Goal: Transaction & Acquisition: Purchase product/service

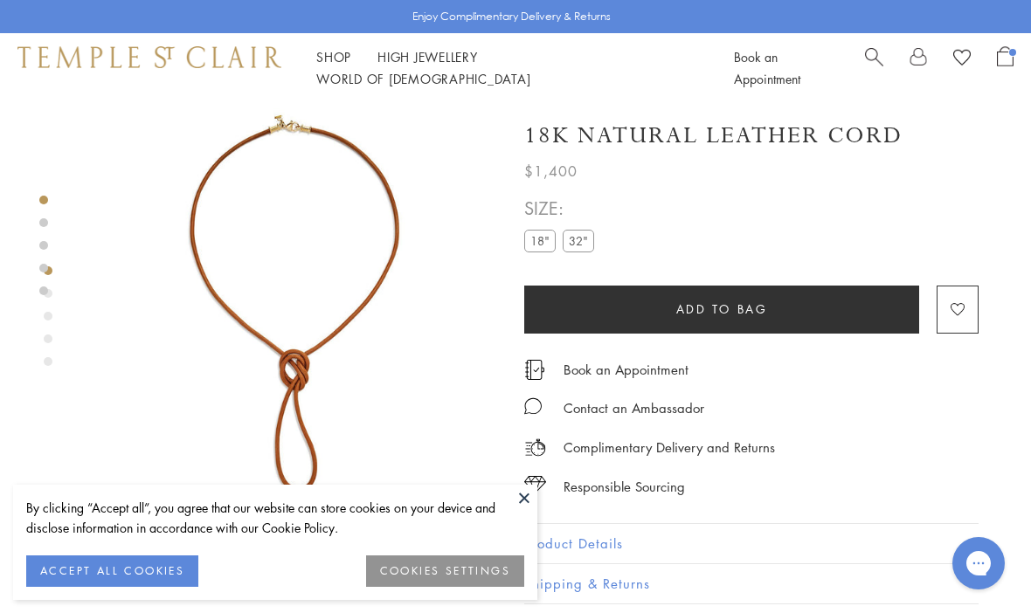
scroll to position [12, 0]
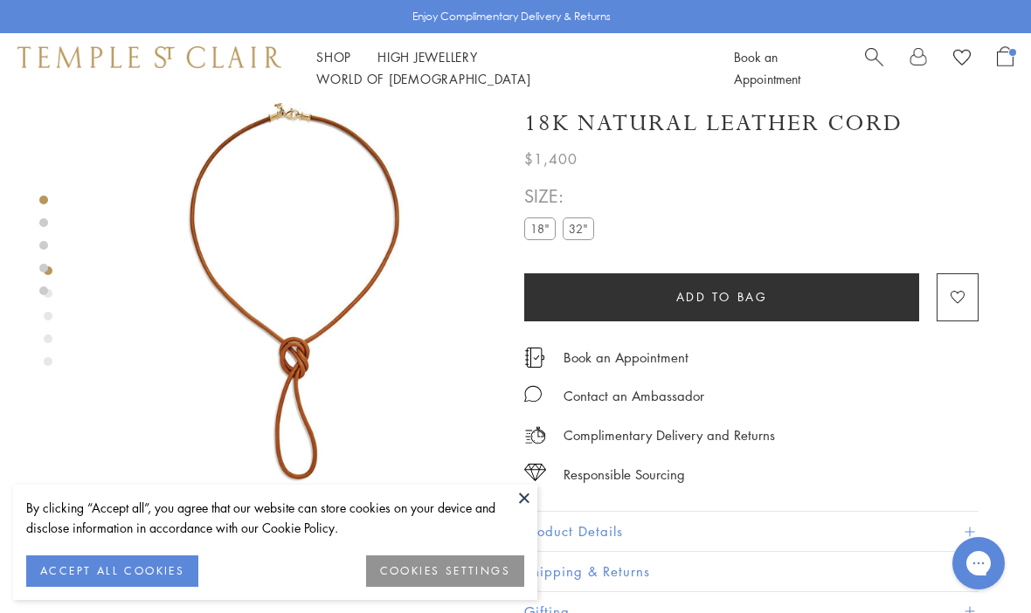
click at [922, 525] on button "Product Details" at bounding box center [751, 531] width 454 height 39
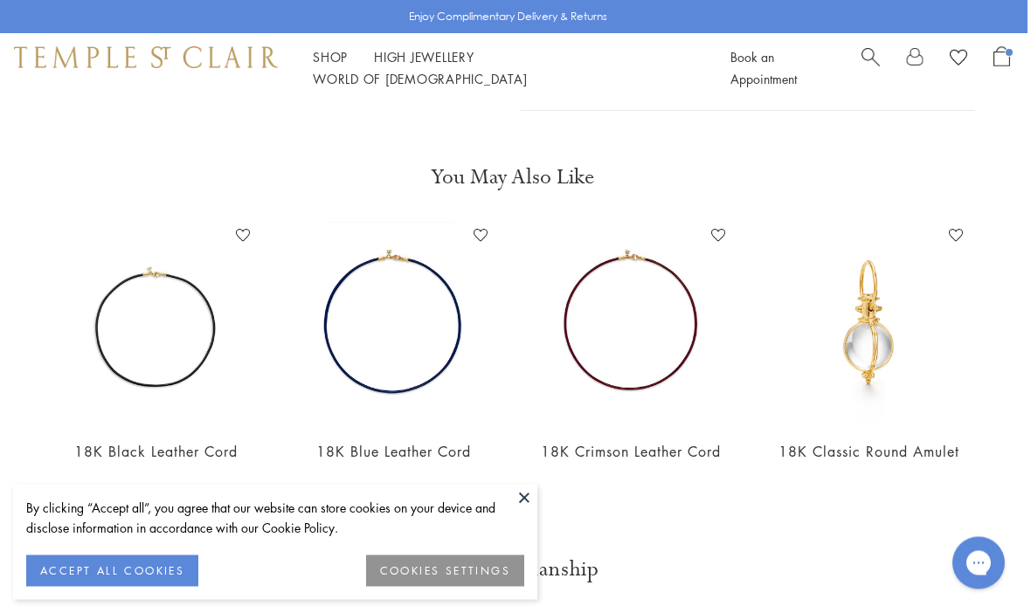
scroll to position [890, 3]
click at [895, 357] on img at bounding box center [868, 321] width 203 height 203
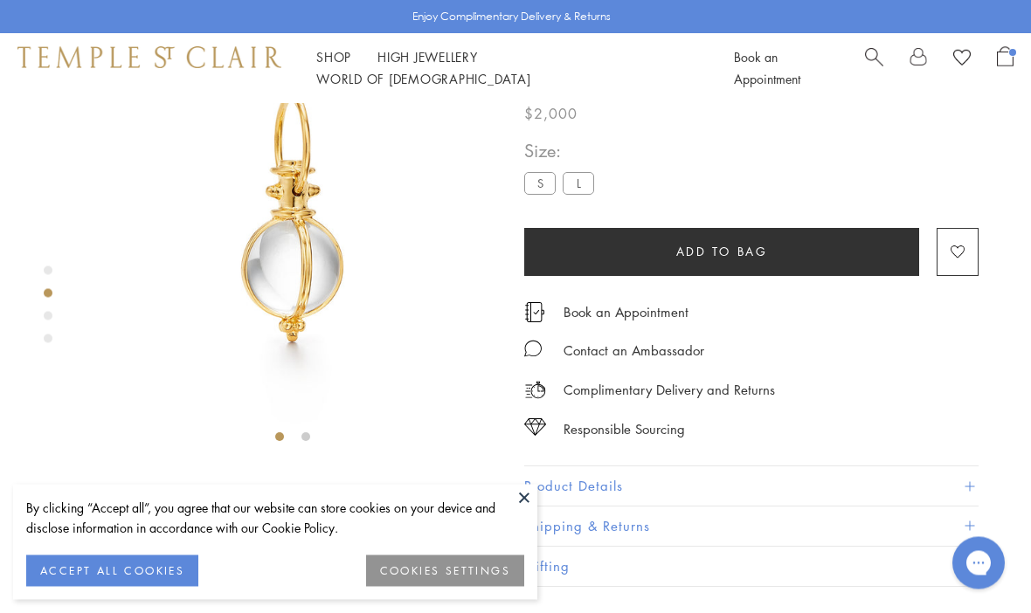
scroll to position [103, 0]
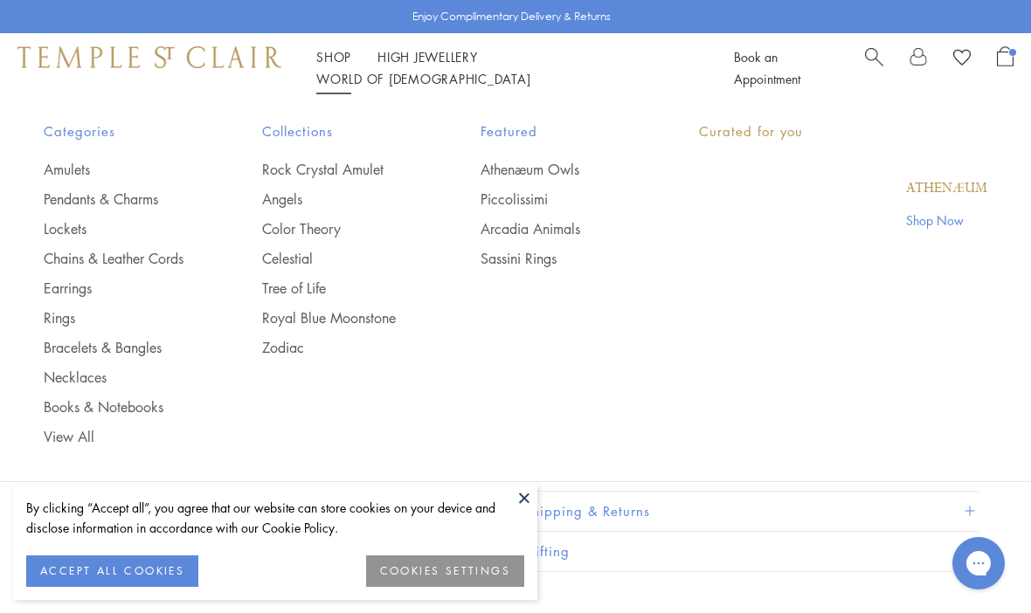
click at [325, 66] on link "Shop Shop" at bounding box center [333, 56] width 35 height 17
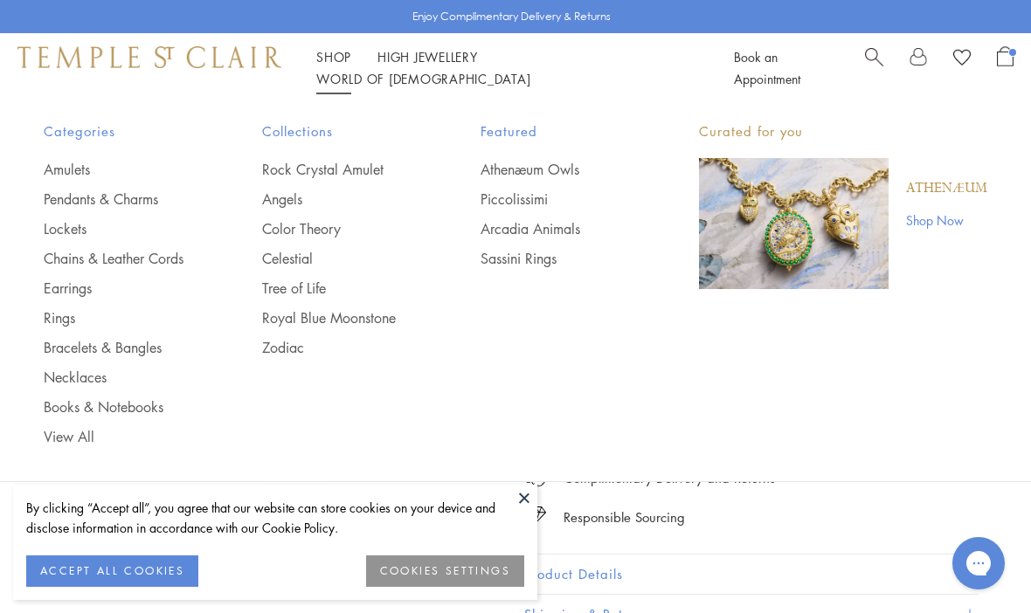
click at [55, 266] on link "Chains & Leather Cords" at bounding box center [118, 258] width 149 height 19
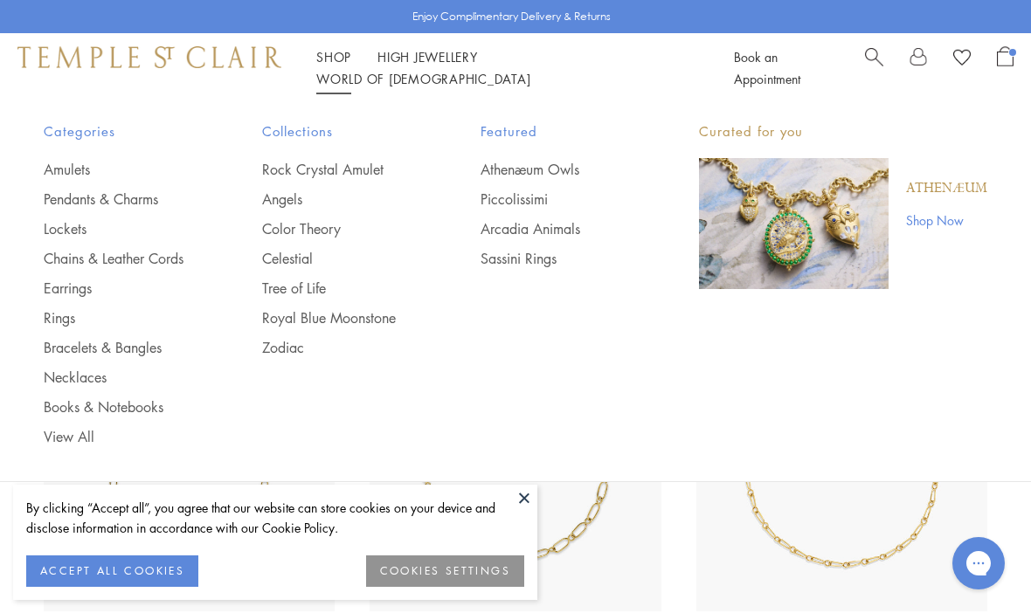
click at [46, 162] on link "Amulets" at bounding box center [118, 169] width 149 height 19
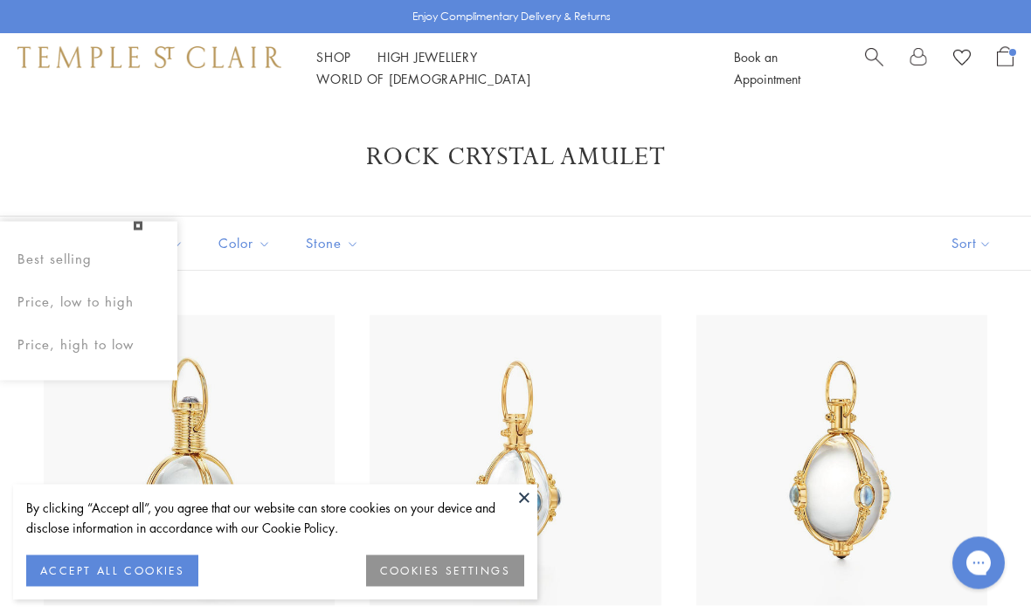
click at [986, 250] on button "Sort" at bounding box center [971, 244] width 119 height 53
click at [983, 245] on button "Sort" at bounding box center [971, 243] width 119 height 53
click at [973, 369] on button "Price, low to high" at bounding box center [942, 366] width 177 height 43
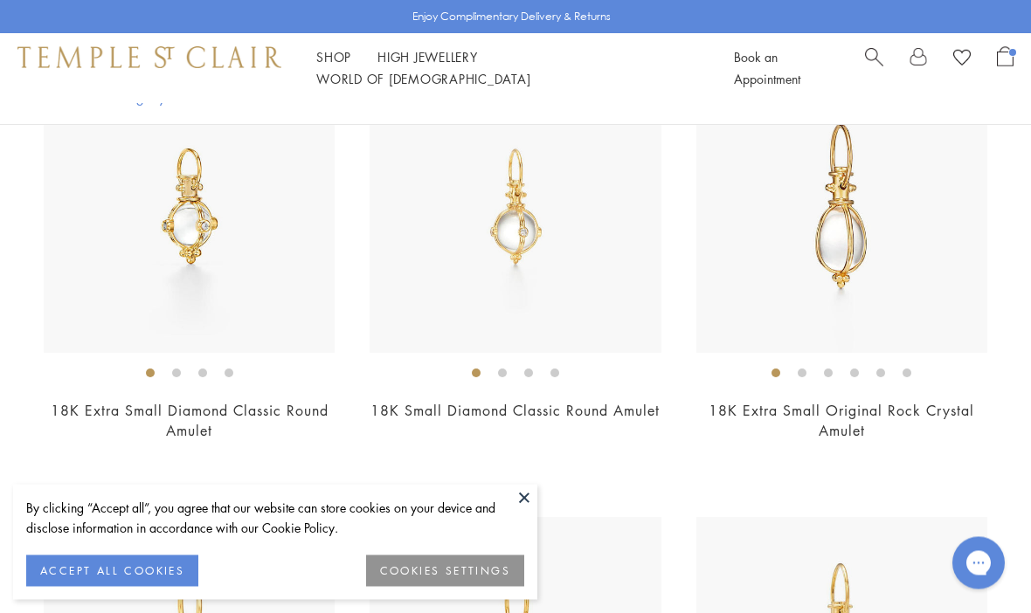
scroll to position [260, 0]
click at [116, 291] on img at bounding box center [189, 206] width 291 height 291
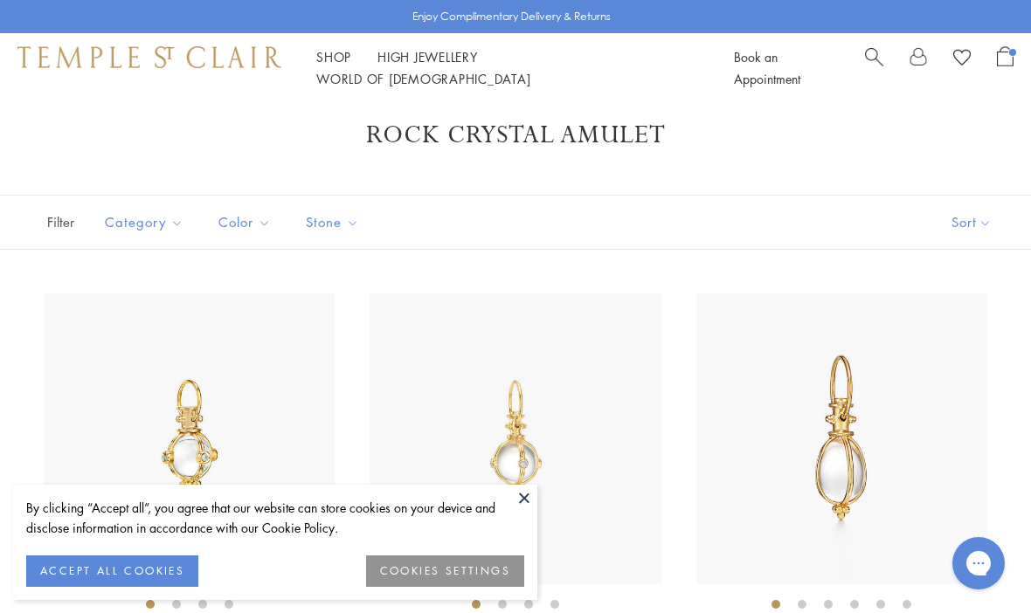
scroll to position [321, 0]
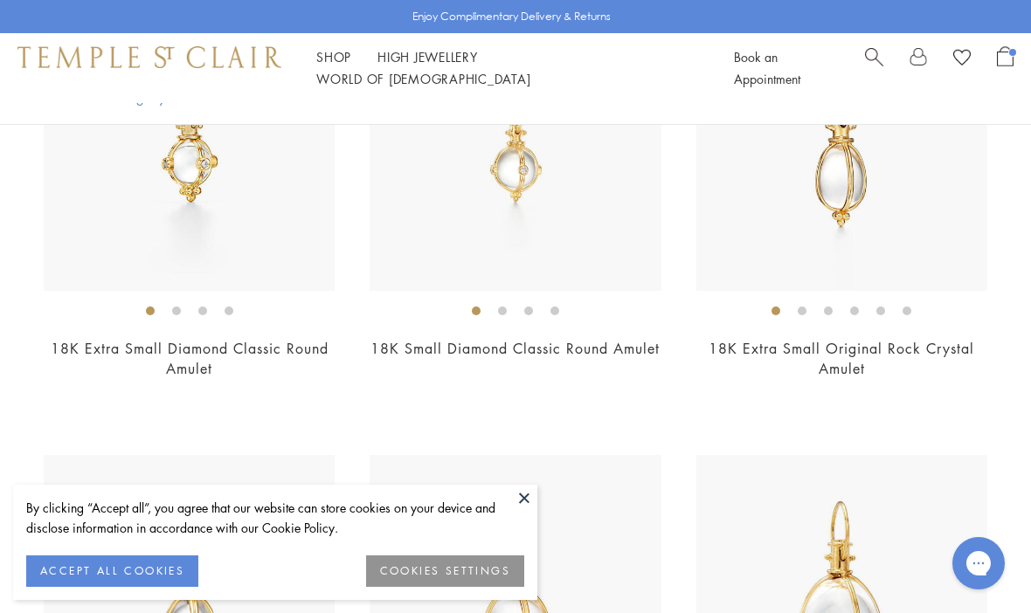
click at [647, 241] on img at bounding box center [515, 145] width 291 height 291
click at [970, 251] on img at bounding box center [841, 145] width 291 height 291
click at [527, 495] on button at bounding box center [524, 498] width 26 height 26
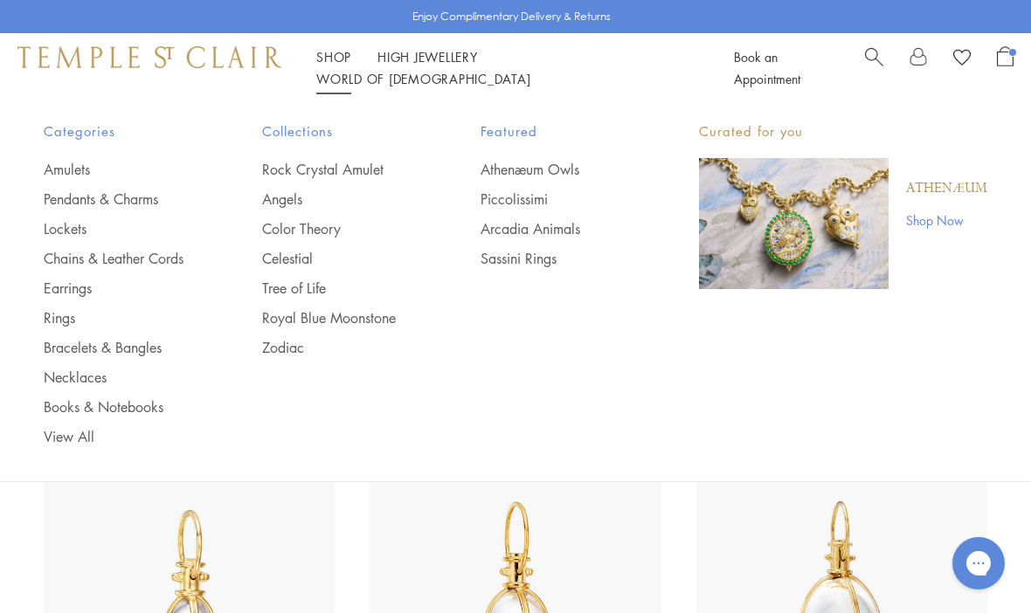
click at [83, 235] on link "Lockets" at bounding box center [118, 228] width 149 height 19
click at [65, 203] on link "Pendants & Charms" at bounding box center [118, 199] width 149 height 19
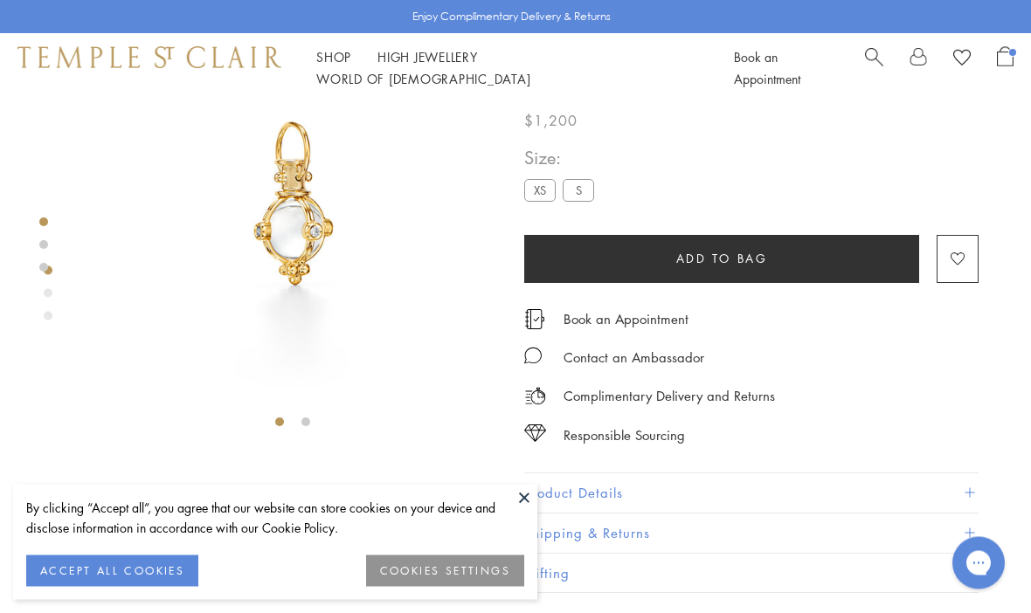
scroll to position [103, 0]
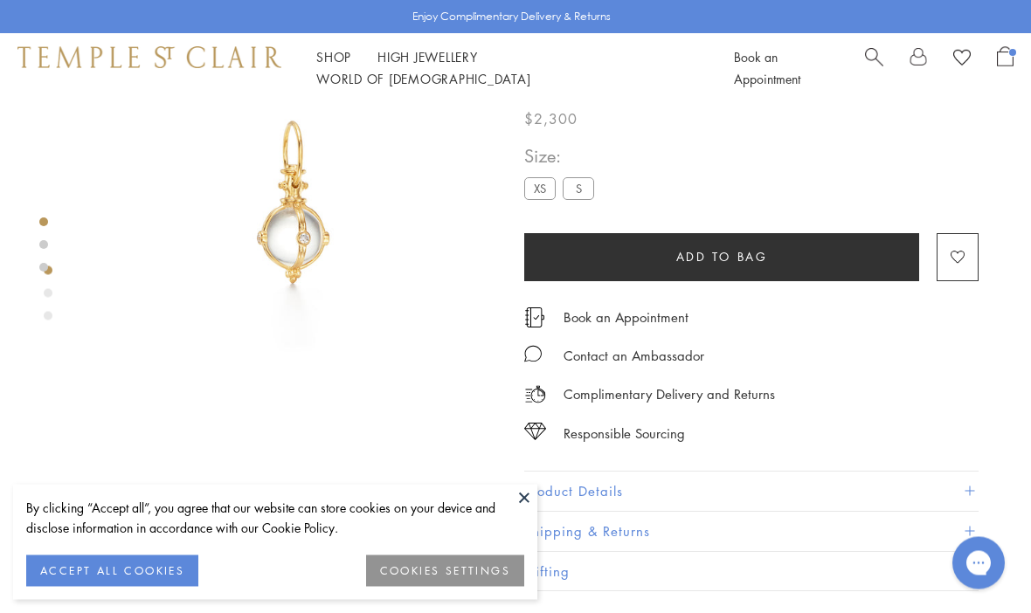
scroll to position [103, 0]
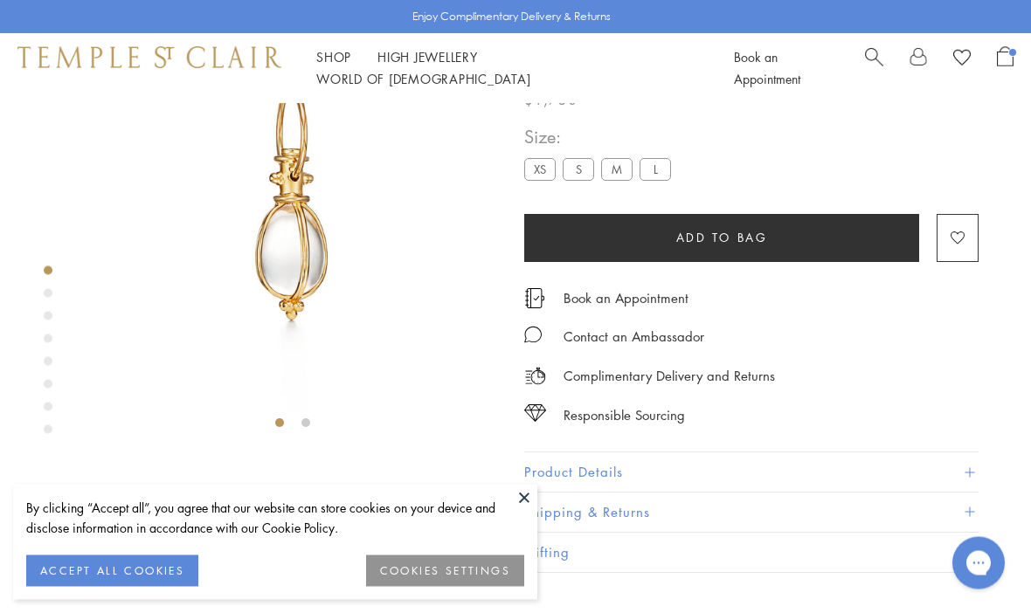
scroll to position [103, 0]
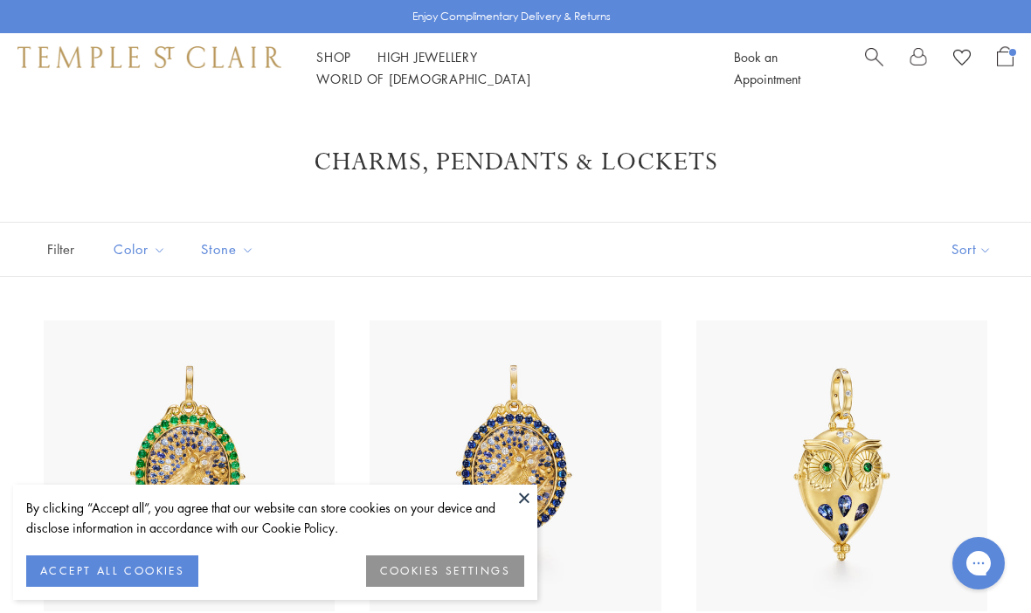
click at [975, 253] on button "Sort" at bounding box center [971, 249] width 119 height 53
click at [967, 243] on button "Sort" at bounding box center [971, 249] width 119 height 53
click at [962, 373] on button "Price, low to high" at bounding box center [942, 372] width 177 height 43
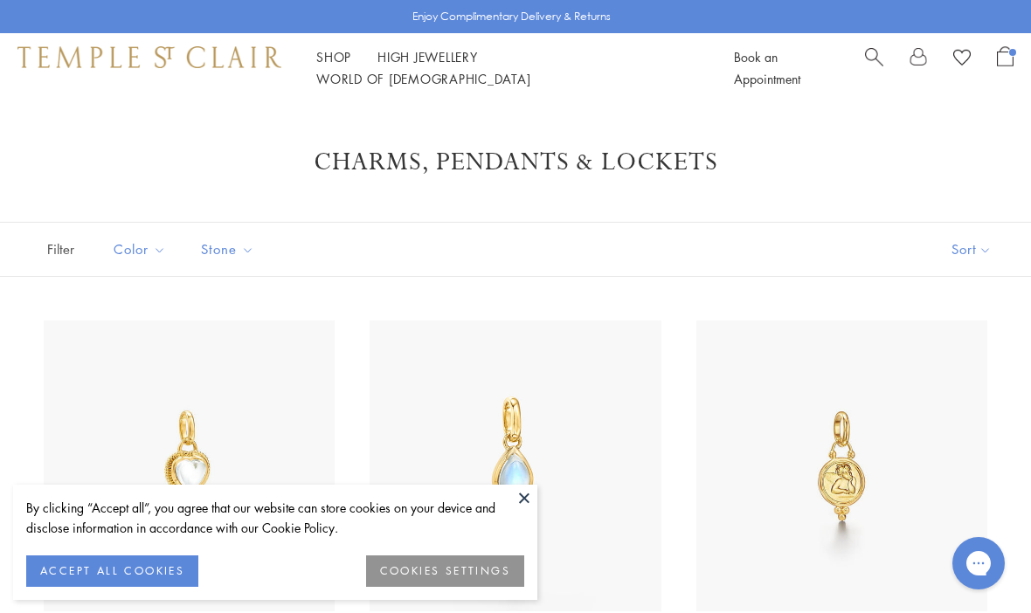
click at [528, 499] on button at bounding box center [524, 498] width 26 height 26
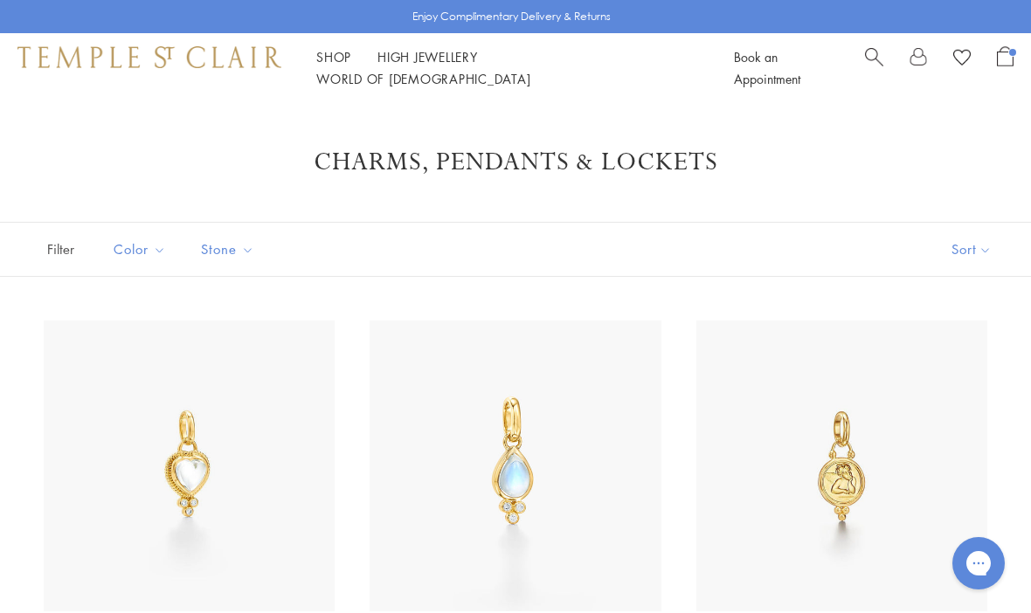
click at [599, 383] on img at bounding box center [515, 466] width 291 height 291
click at [137, 363] on img at bounding box center [189, 466] width 291 height 291
click at [144, 413] on img at bounding box center [189, 466] width 291 height 291
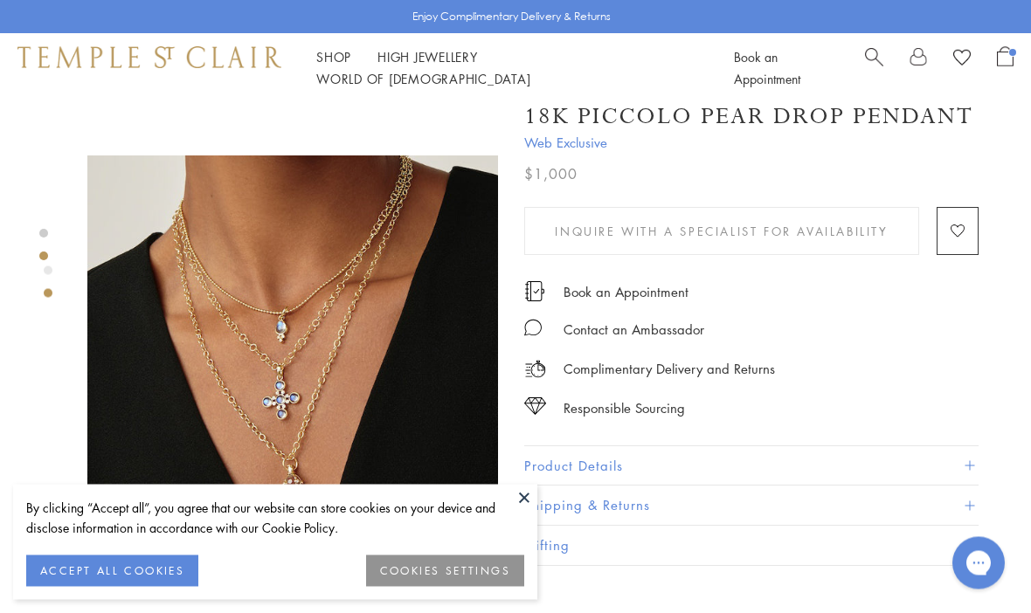
scroll to position [385, 0]
click at [976, 460] on button "Product Details" at bounding box center [751, 465] width 454 height 39
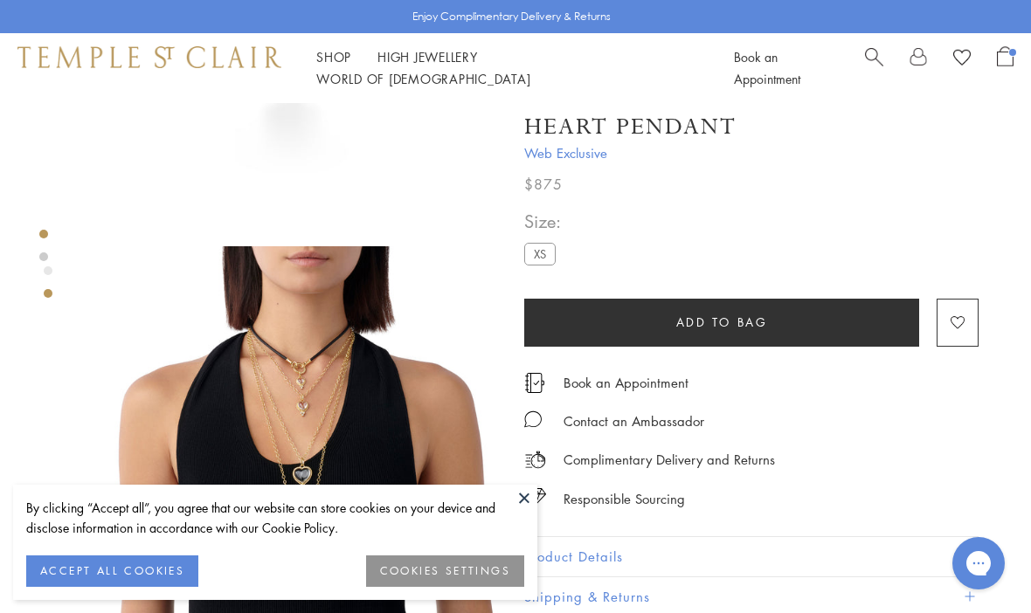
scroll to position [320, 0]
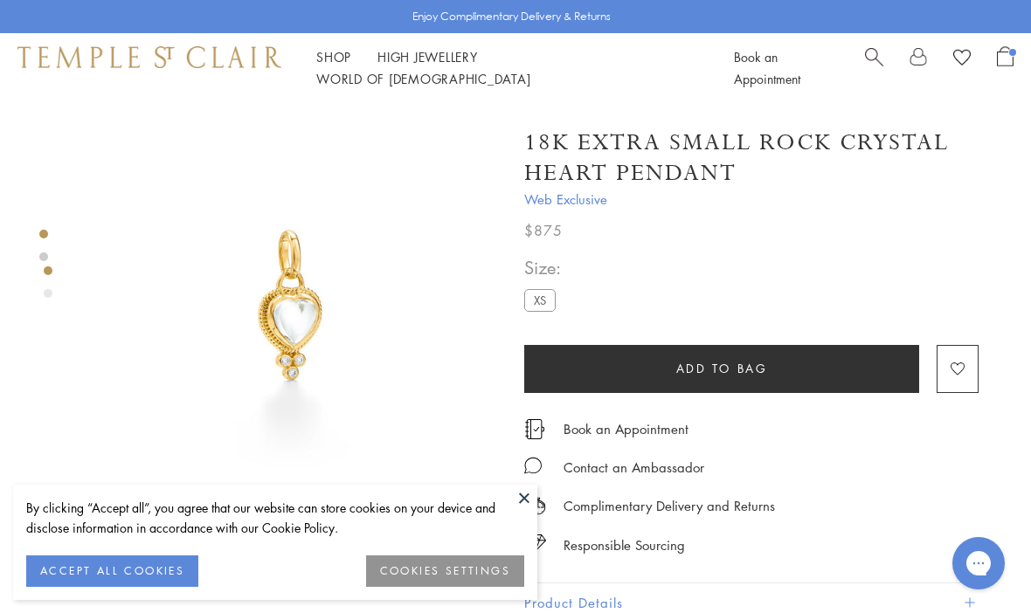
click at [843, 371] on button "Add to bag" at bounding box center [721, 369] width 395 height 48
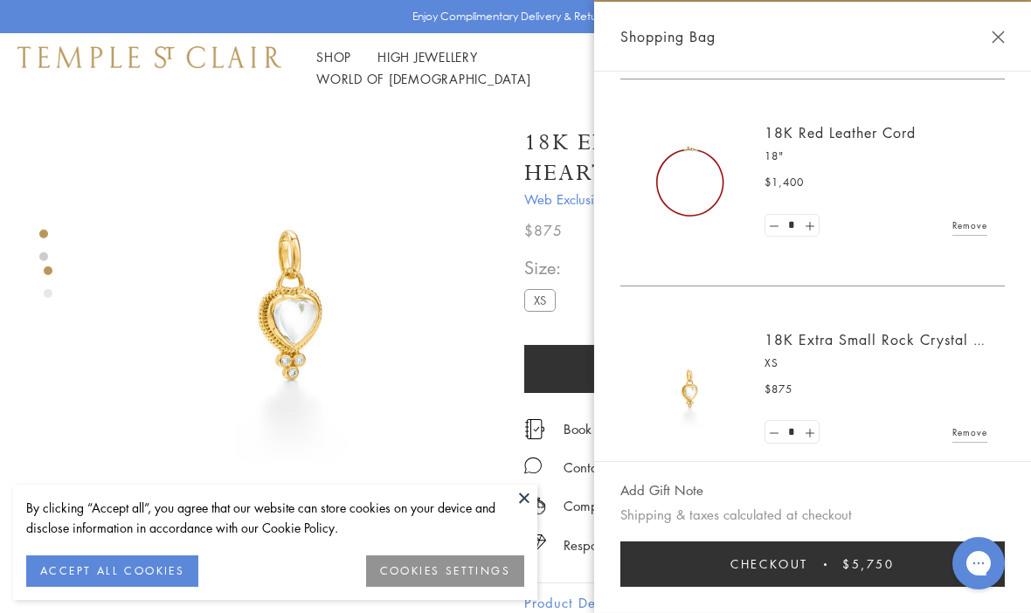
scroll to position [186, 0]
click at [995, 43] on button "Close Shopping Bag" at bounding box center [998, 37] width 13 height 13
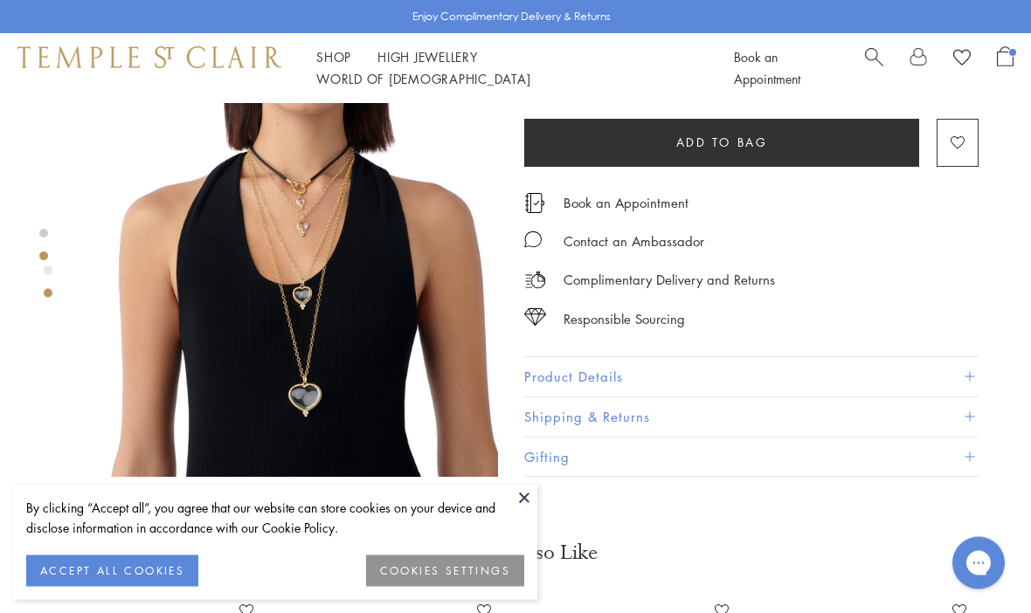
scroll to position [474, 0]
click at [909, 373] on button "Product Details" at bounding box center [751, 376] width 454 height 39
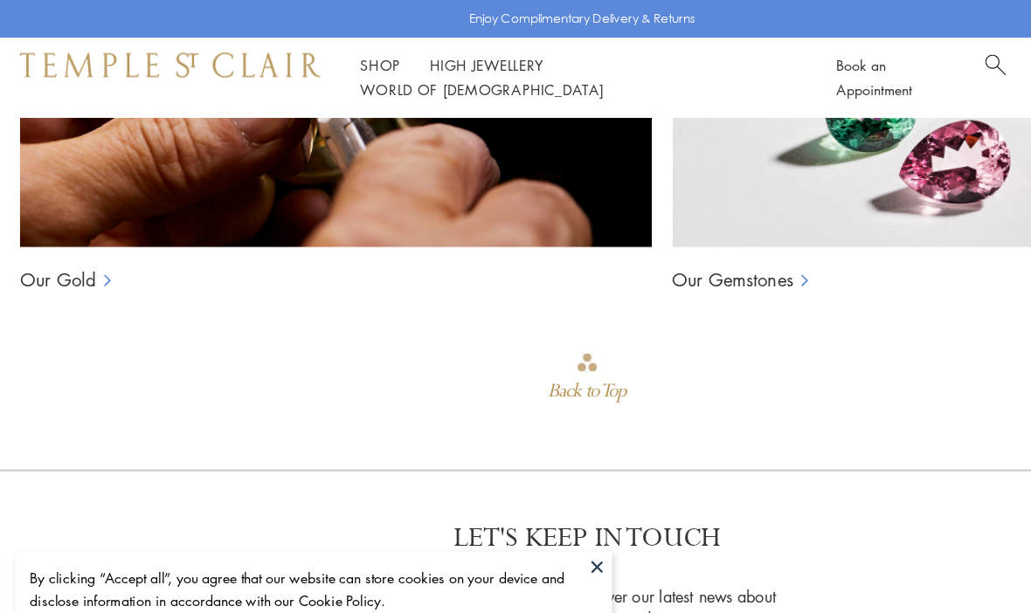
scroll to position [1622, 0]
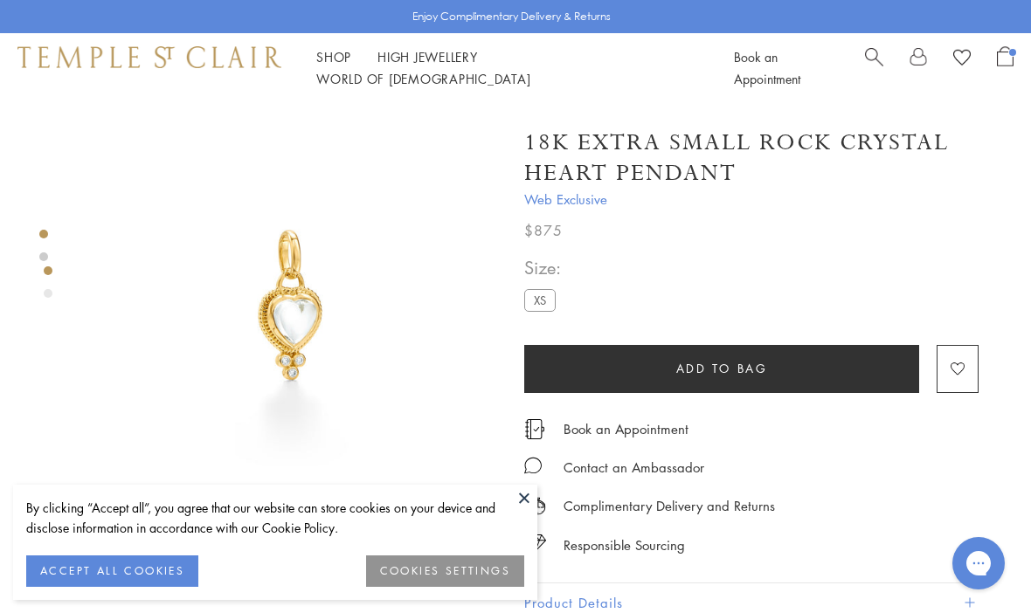
click at [1009, 66] on span "Open Shopping Bag" at bounding box center [1005, 56] width 17 height 20
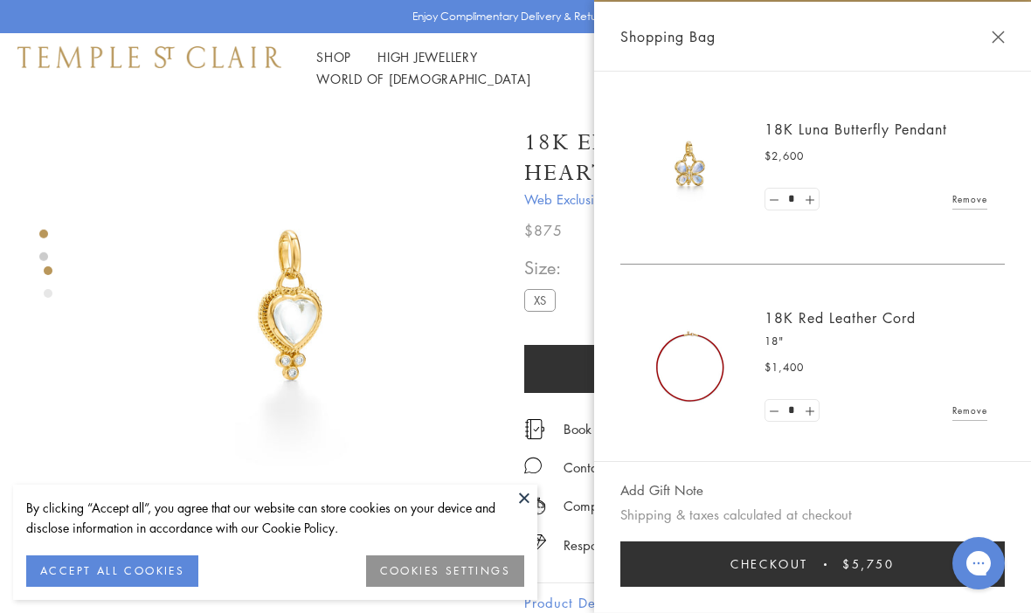
click at [723, 351] on img at bounding box center [690, 367] width 105 height 105
click at [836, 317] on link "18K Red Leather Cord" at bounding box center [840, 317] width 151 height 19
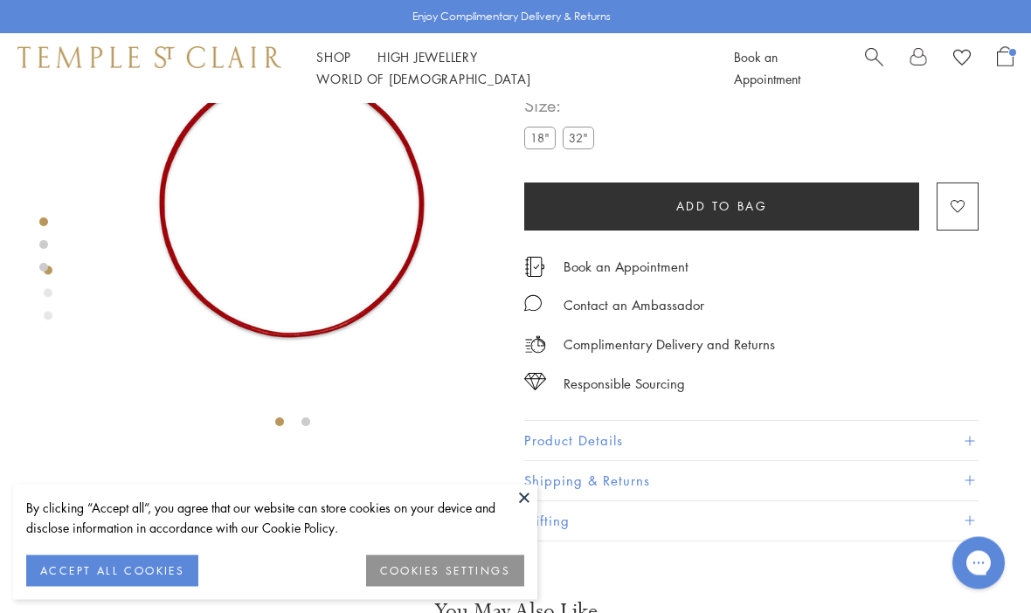
scroll to position [103, 0]
click at [518, 490] on button at bounding box center [524, 498] width 26 height 26
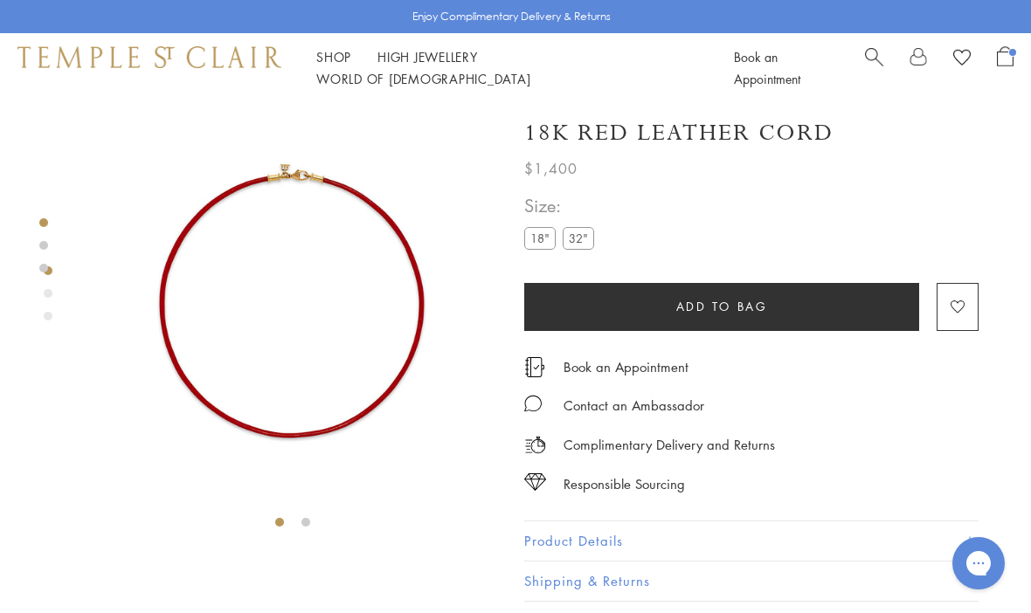
scroll to position [2, 0]
click at [1007, 80] on link "Open Shopping Bag" at bounding box center [1005, 68] width 17 height 44
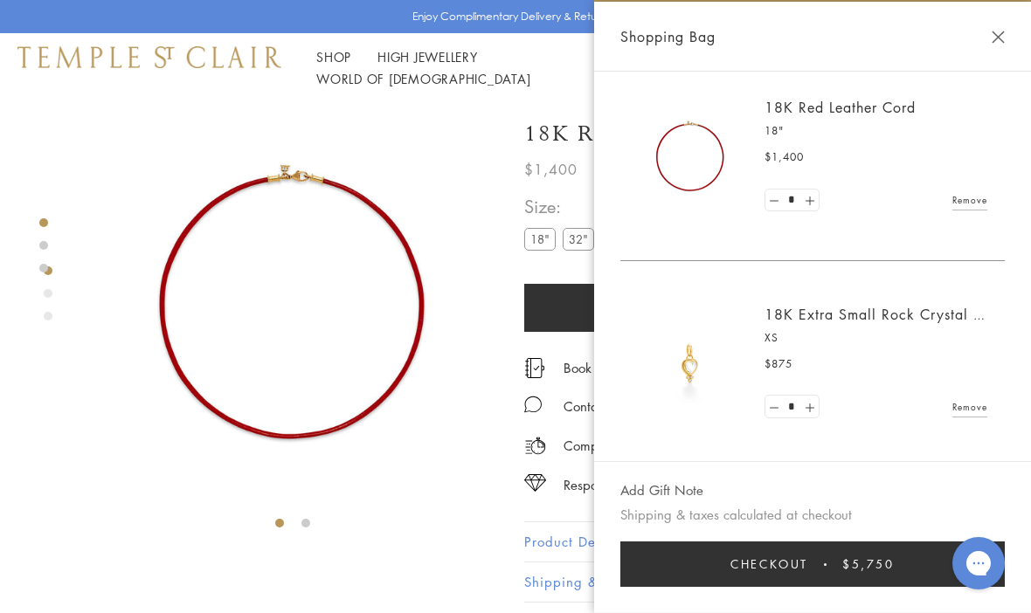
scroll to position [210, 0]
click at [898, 316] on link "18K Extra Small Rock Crystal Heart Pendant" at bounding box center [916, 315] width 303 height 19
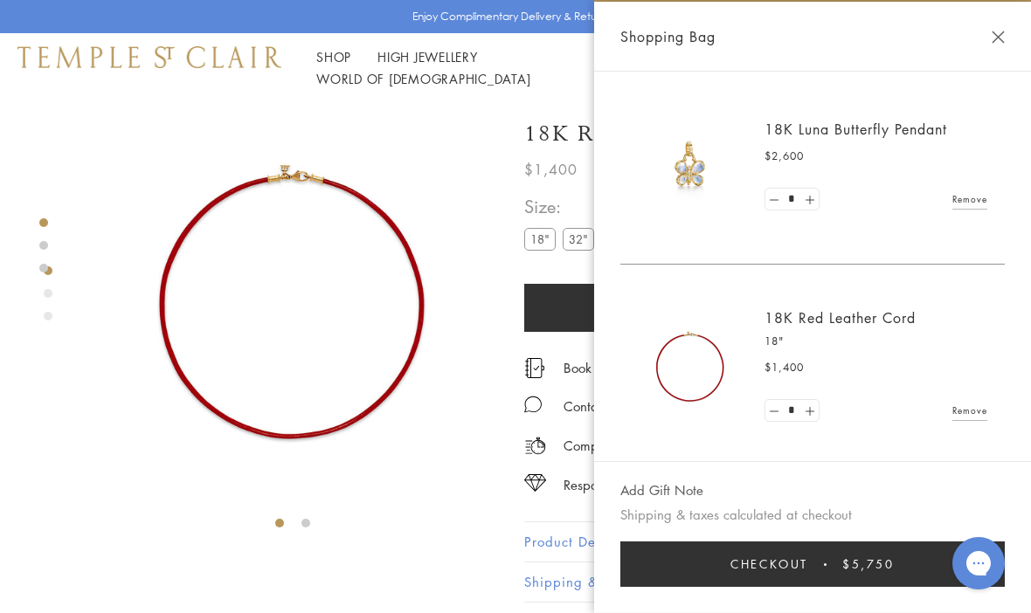
scroll to position [0, 0]
click at [1017, 30] on div "Shopping Bag" at bounding box center [812, 37] width 437 height 70
click at [996, 39] on button "Close Shopping Bag" at bounding box center [998, 37] width 13 height 13
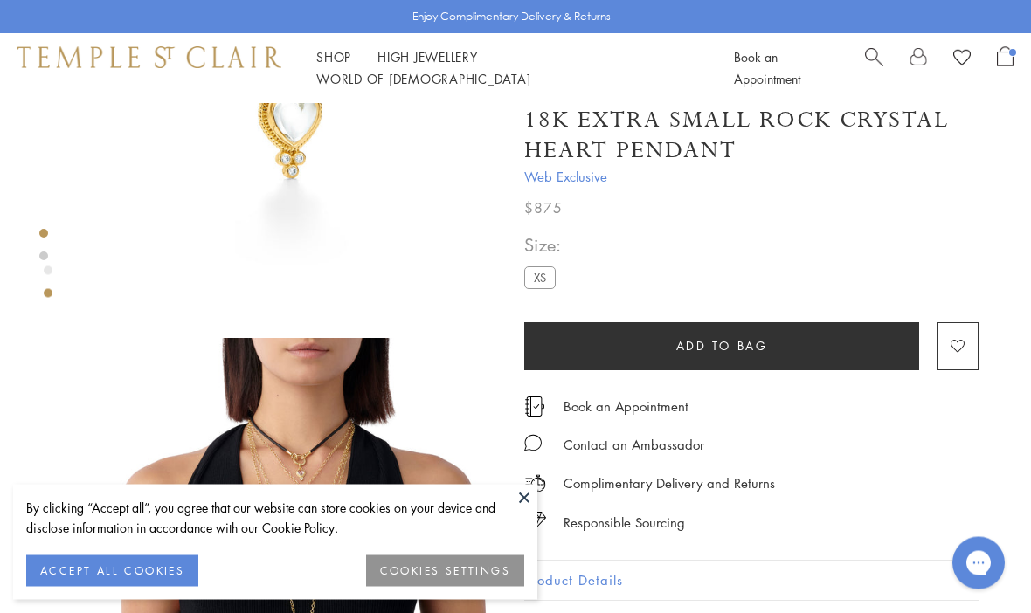
scroll to position [202, 0]
click at [518, 511] on button at bounding box center [524, 498] width 26 height 26
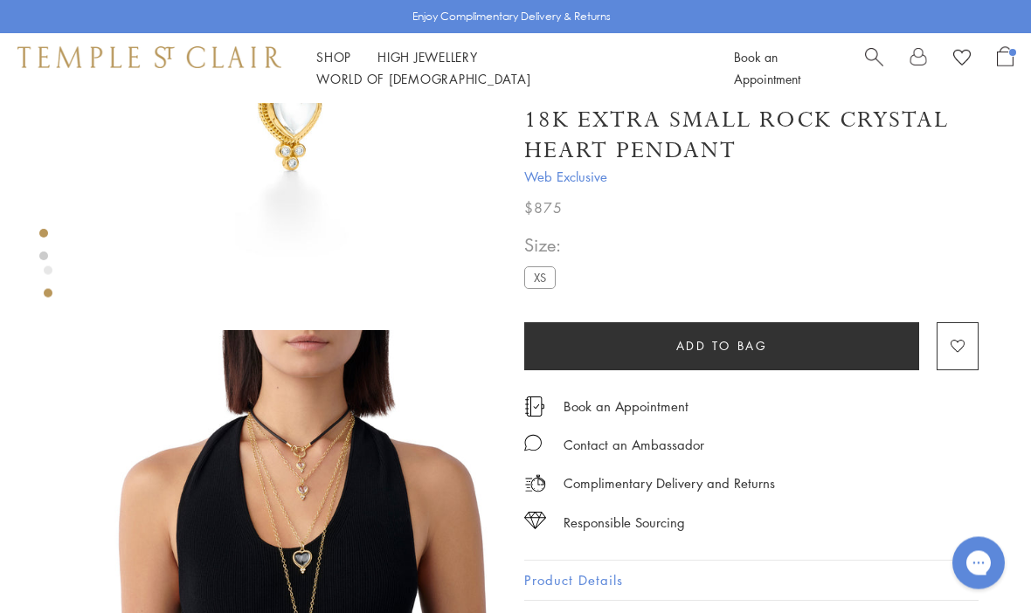
scroll to position [253, 0]
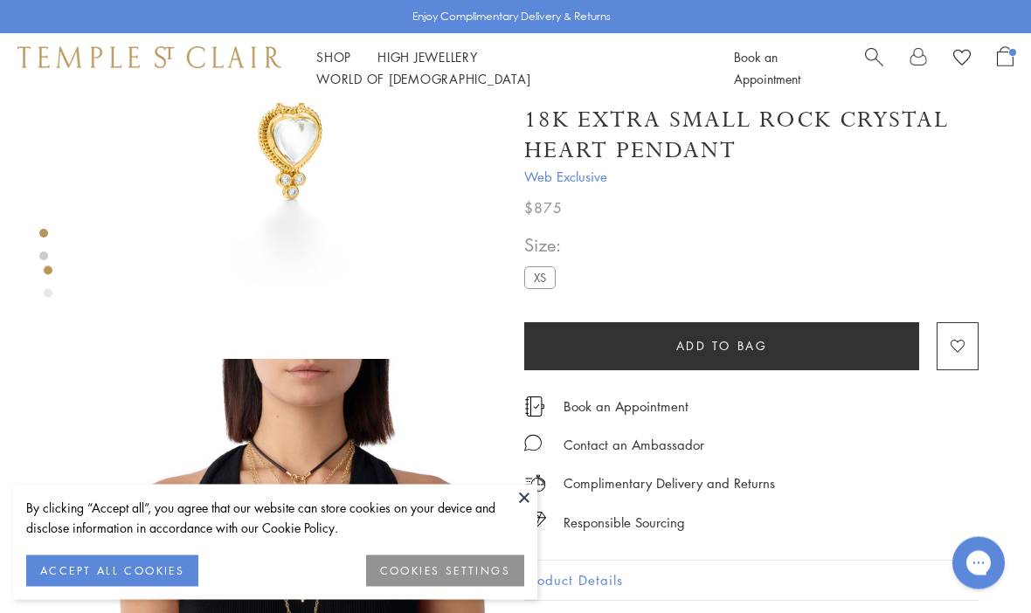
scroll to position [181, 0]
click at [534, 511] on button at bounding box center [524, 498] width 26 height 26
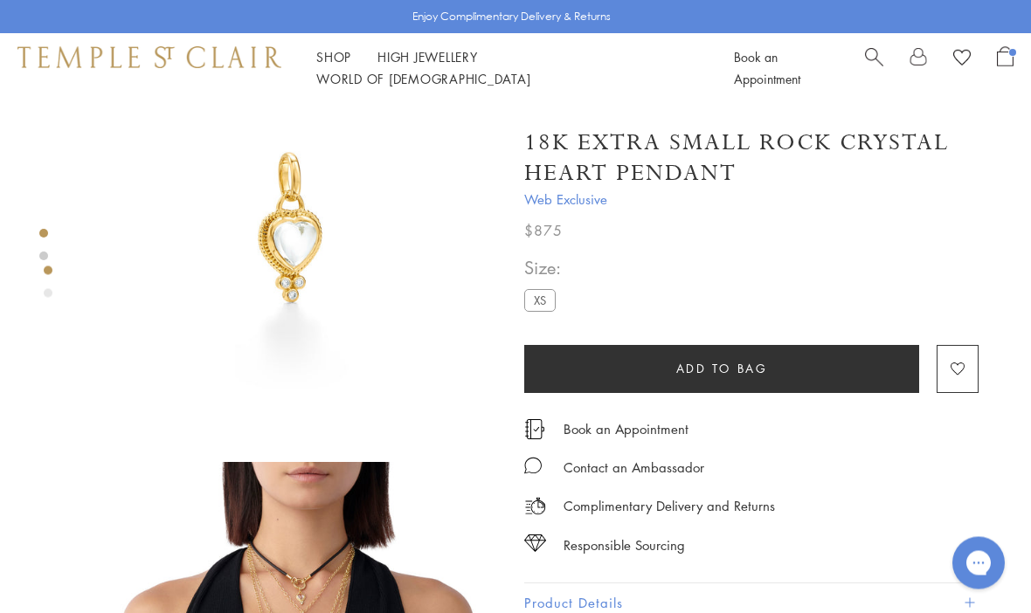
scroll to position [66, 0]
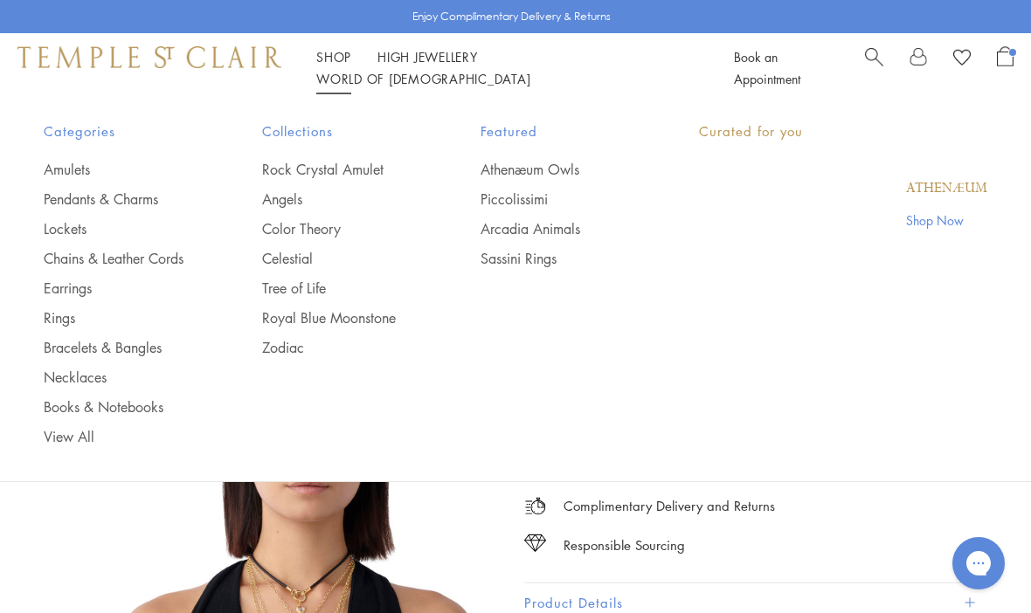
click at [323, 61] on link "Shop Shop" at bounding box center [333, 56] width 35 height 17
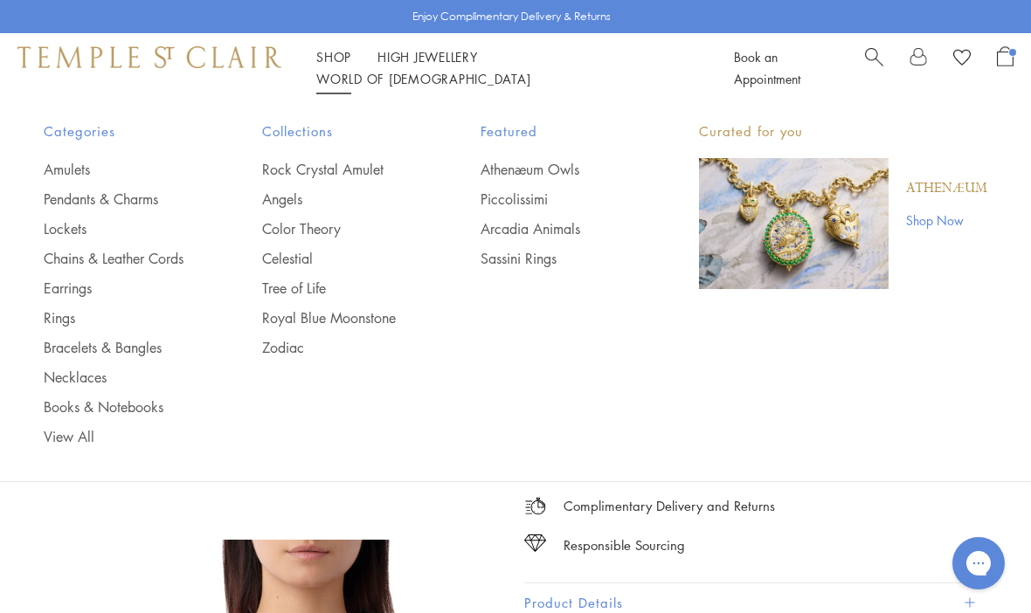
click at [61, 315] on link "Rings" at bounding box center [118, 317] width 149 height 19
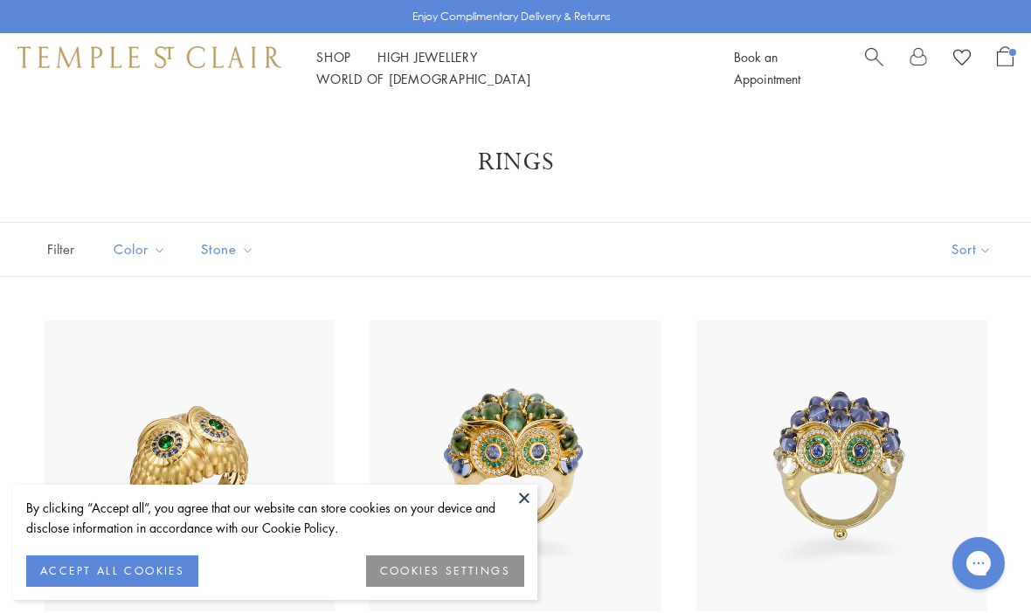
click at [52, 559] on button "ACCEPT ALL COOKIES" at bounding box center [112, 571] width 172 height 31
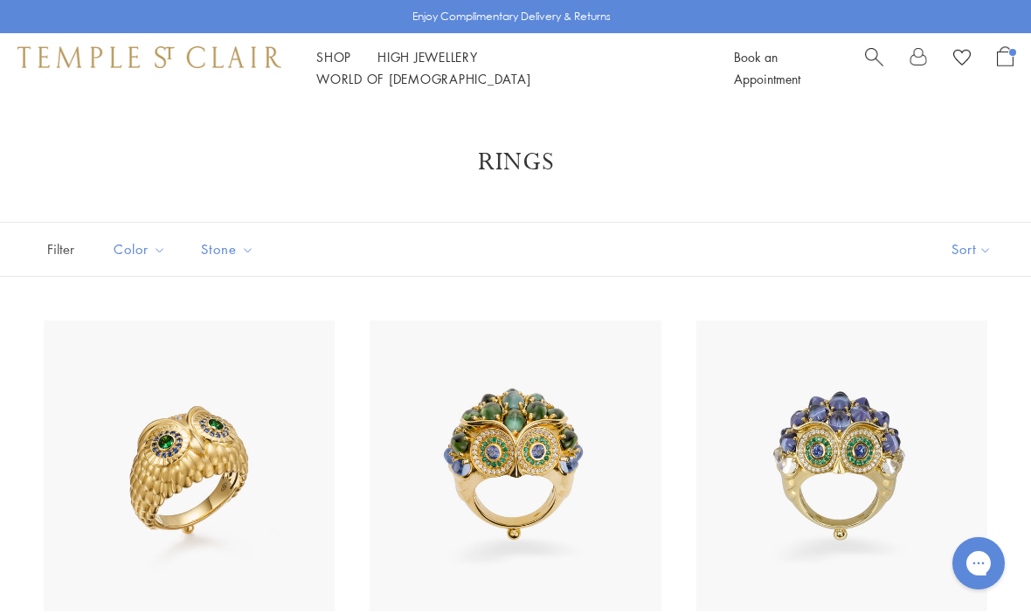
click at [347, 52] on div "Shop Shop Categories Amulets Pendants & Charms Lockets Chains & Leather Cords E…" at bounding box center [515, 68] width 1031 height 70
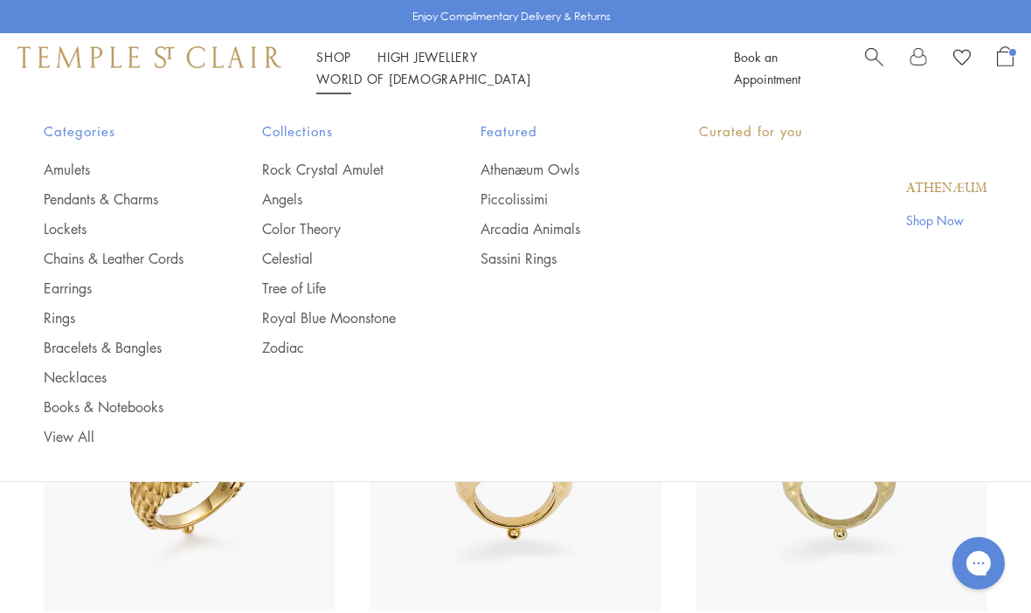
click at [344, 62] on link "Shop Shop" at bounding box center [333, 56] width 35 height 17
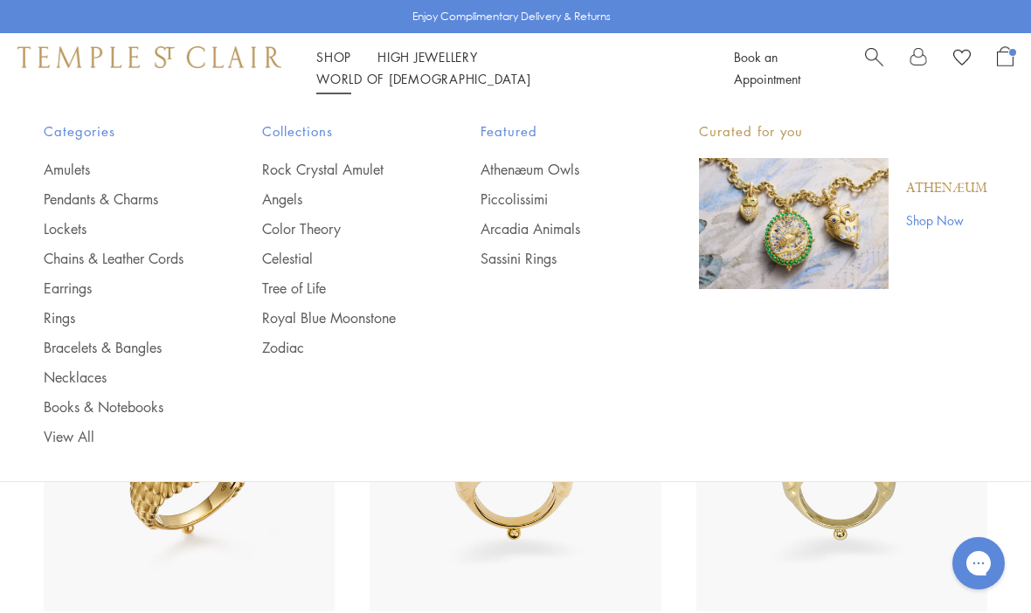
click at [181, 259] on link "Chains & Leather Cords" at bounding box center [118, 258] width 149 height 19
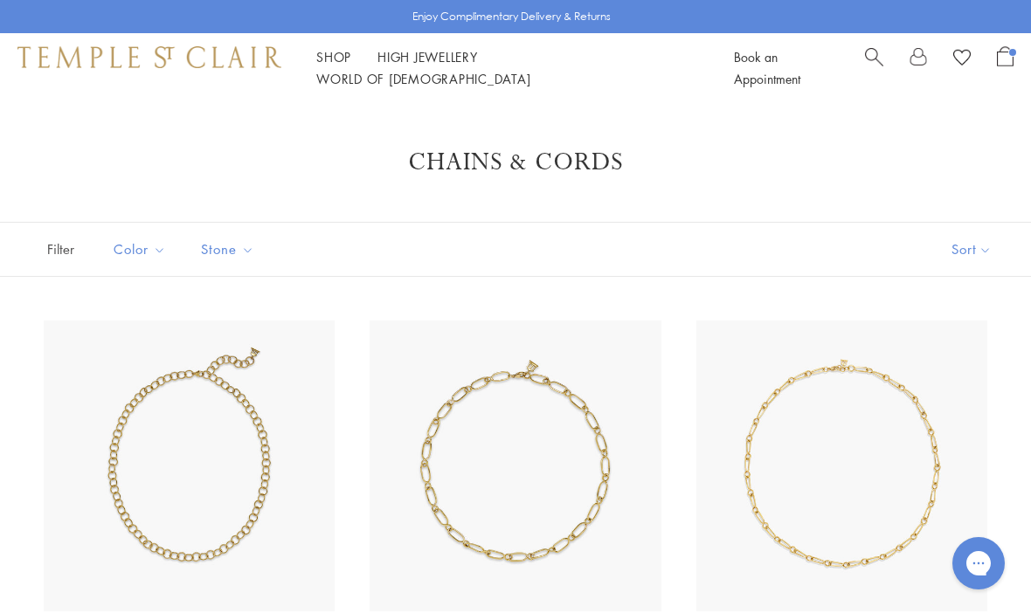
click at [989, 246] on button "Sort" at bounding box center [971, 249] width 119 height 53
click at [980, 252] on button "Sort" at bounding box center [971, 249] width 119 height 53
click at [981, 373] on button "Price, low to high" at bounding box center [942, 372] width 177 height 43
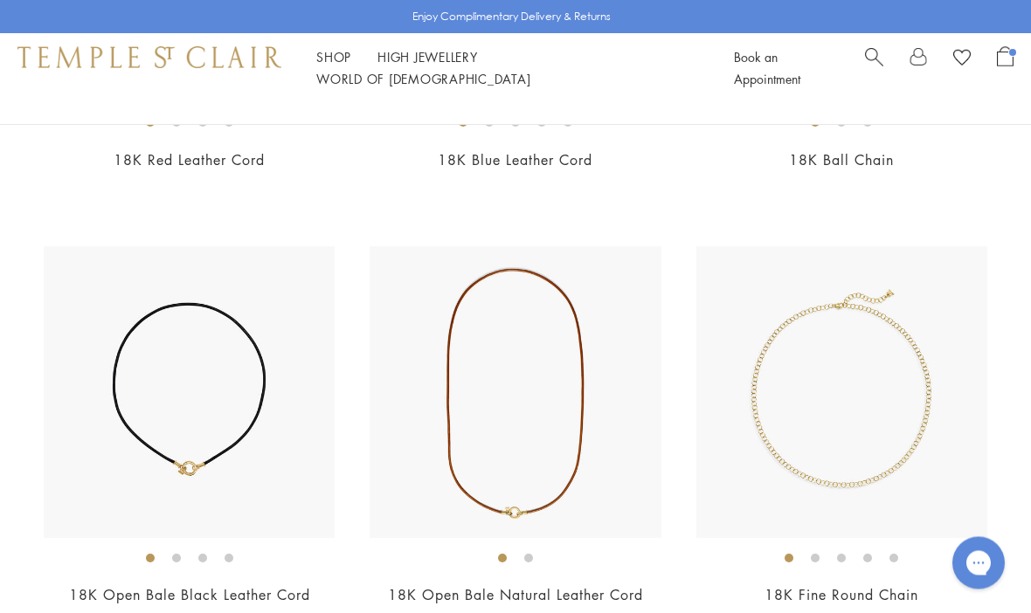
scroll to position [945, 0]
click at [183, 325] on img at bounding box center [189, 391] width 291 height 291
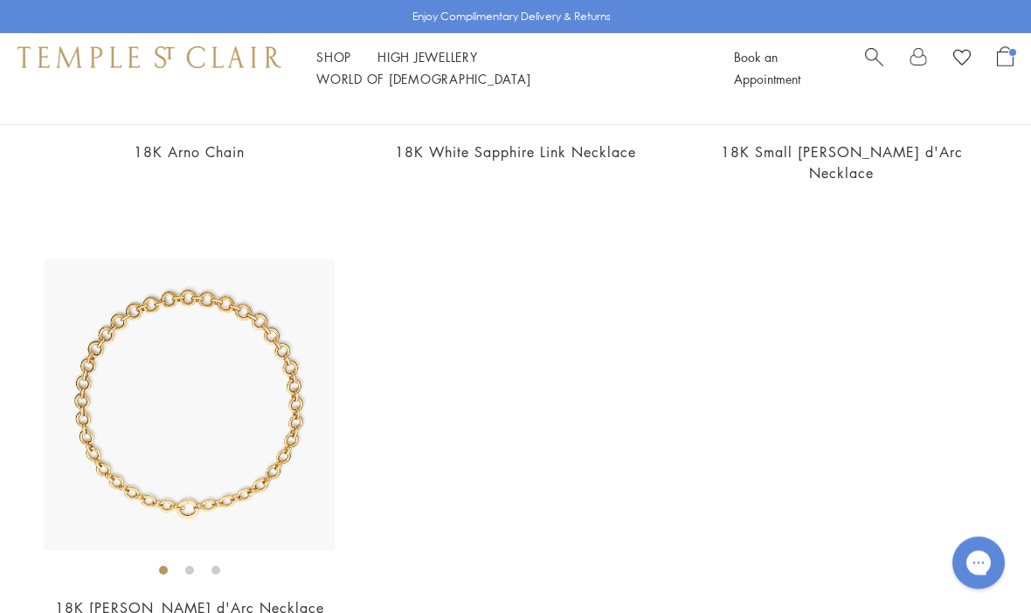
scroll to position [3129, 0]
click at [162, 287] on img at bounding box center [189, 405] width 291 height 291
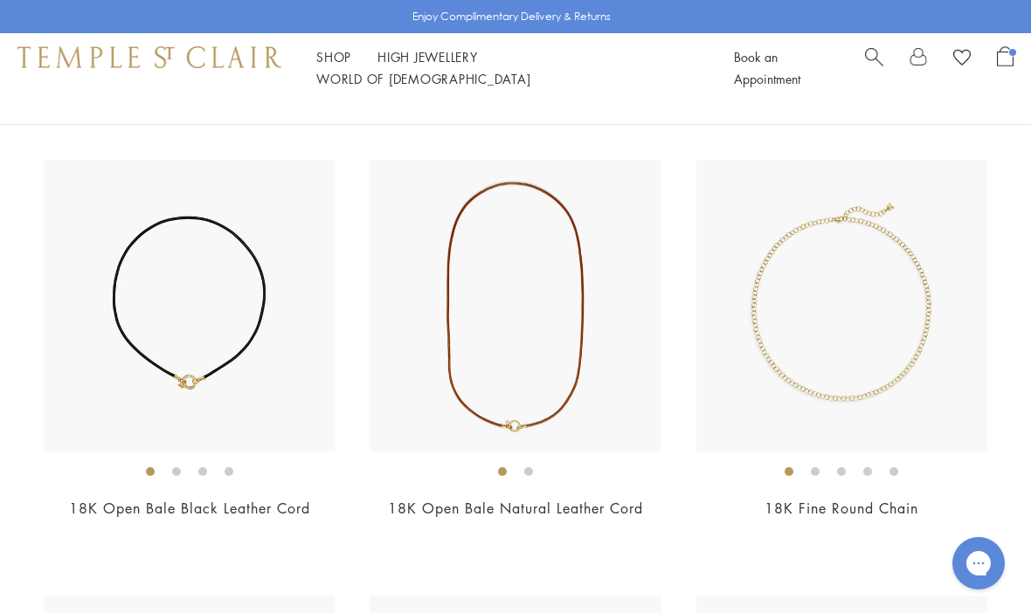
scroll to position [1028, 0]
click at [414, 322] on img at bounding box center [515, 308] width 291 height 291
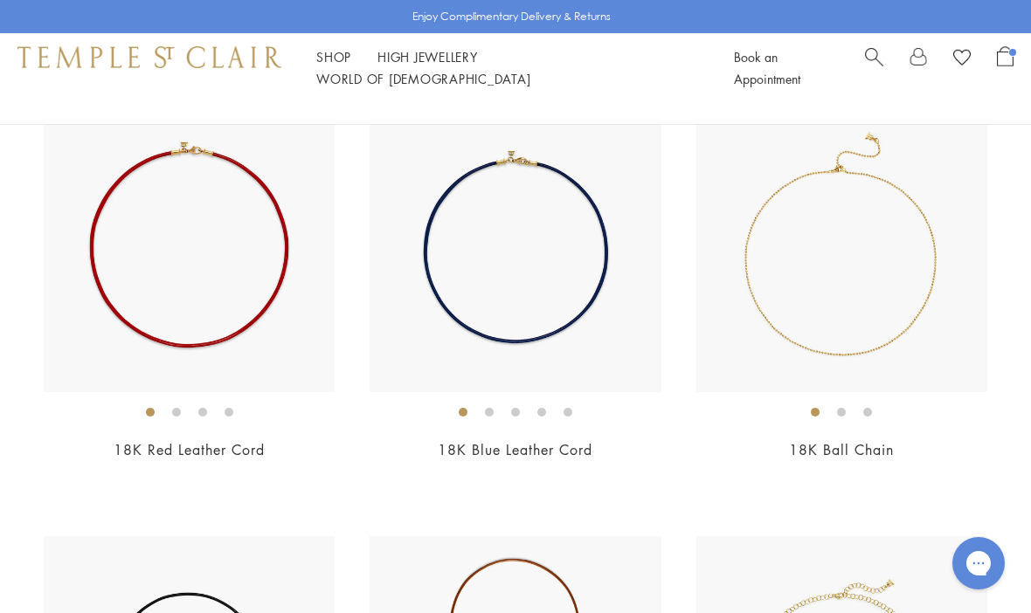
scroll to position [654, 0]
click at [932, 280] on img at bounding box center [841, 247] width 291 height 291
click at [151, 260] on img at bounding box center [189, 246] width 291 height 291
click at [590, 313] on img at bounding box center [515, 246] width 291 height 291
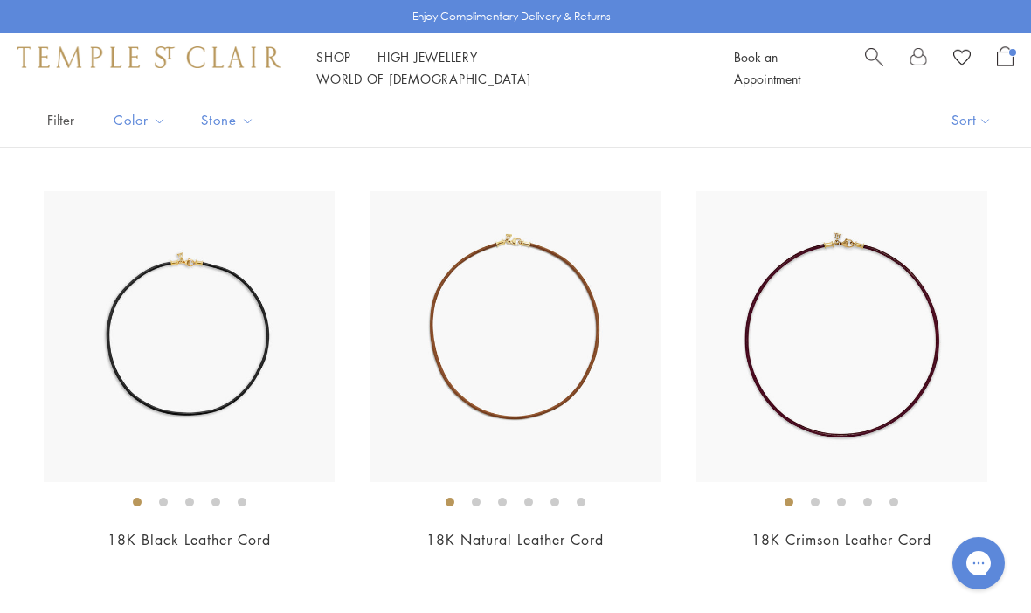
scroll to position [87, 0]
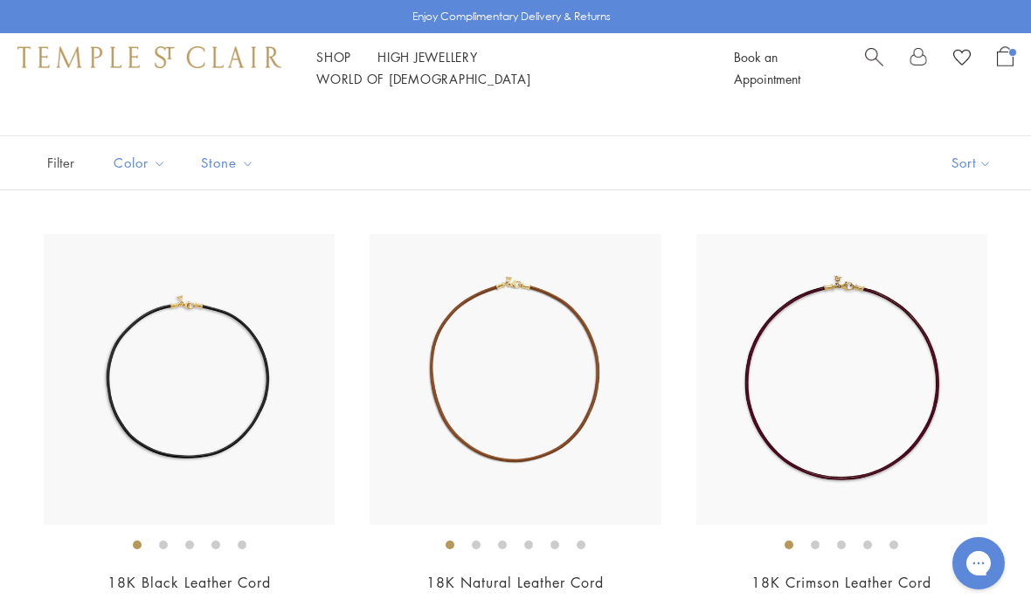
click at [560, 308] on img at bounding box center [515, 379] width 291 height 291
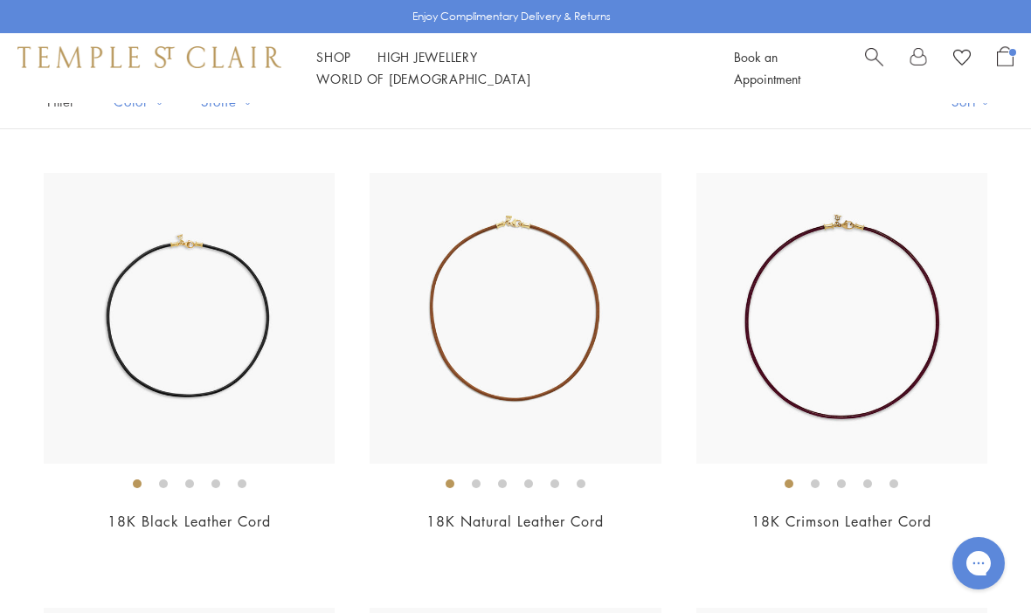
click at [106, 325] on img at bounding box center [189, 318] width 291 height 291
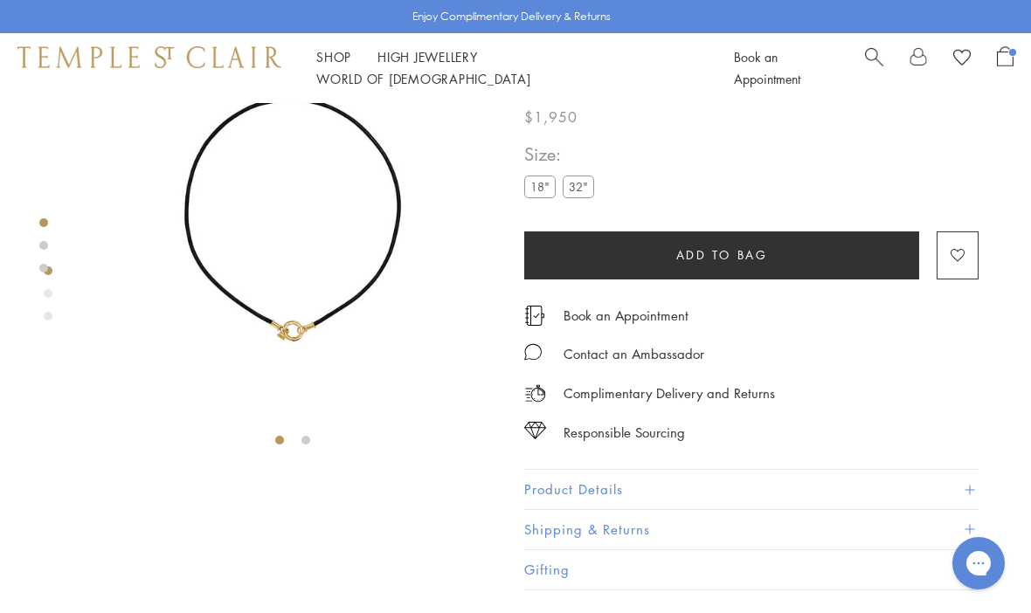
scroll to position [79, 0]
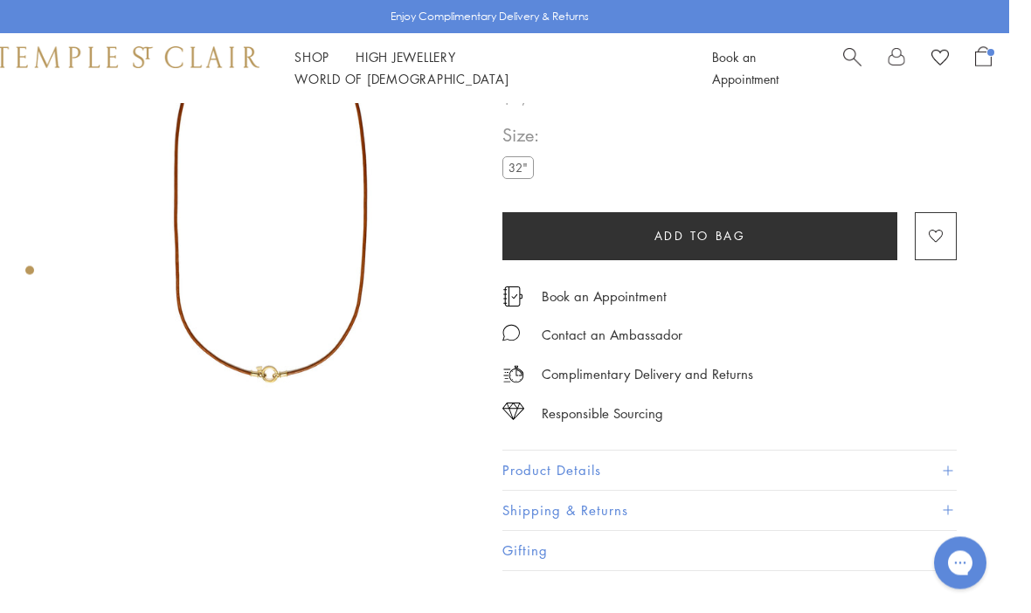
scroll to position [0, 3]
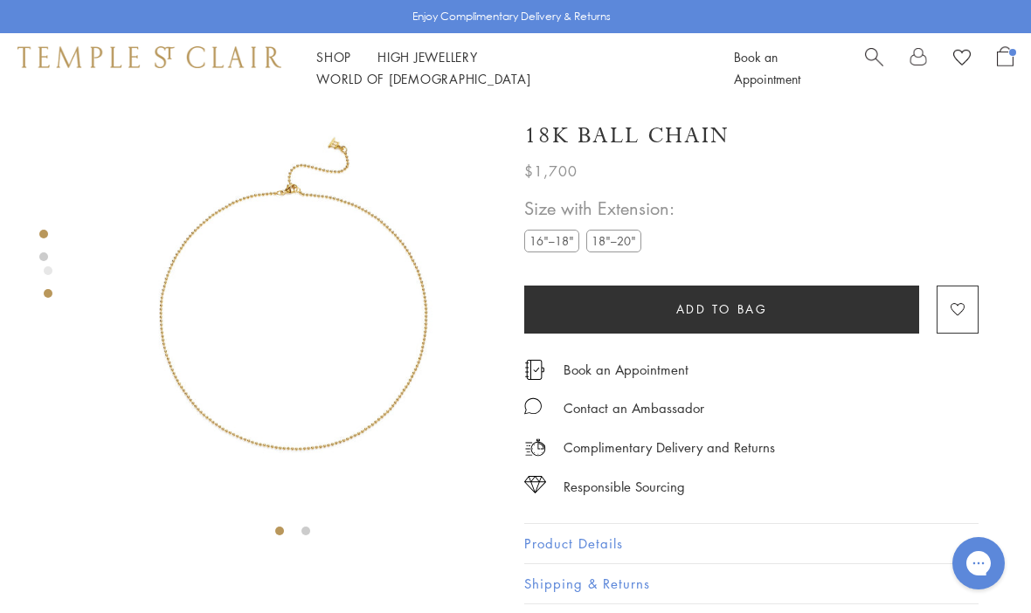
click at [641, 237] on label "18"–20"" at bounding box center [613, 241] width 55 height 22
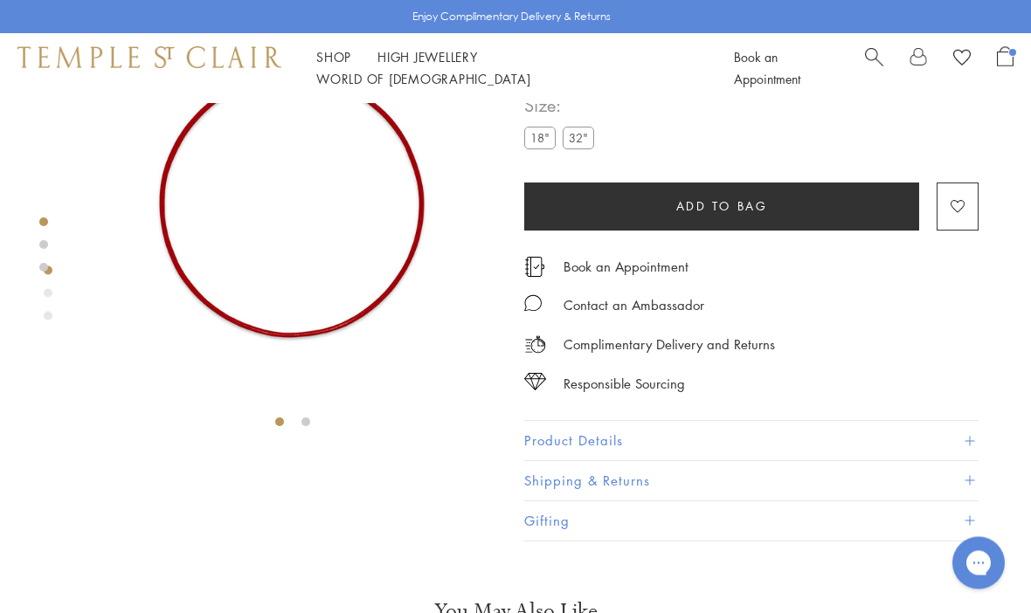
scroll to position [103, 0]
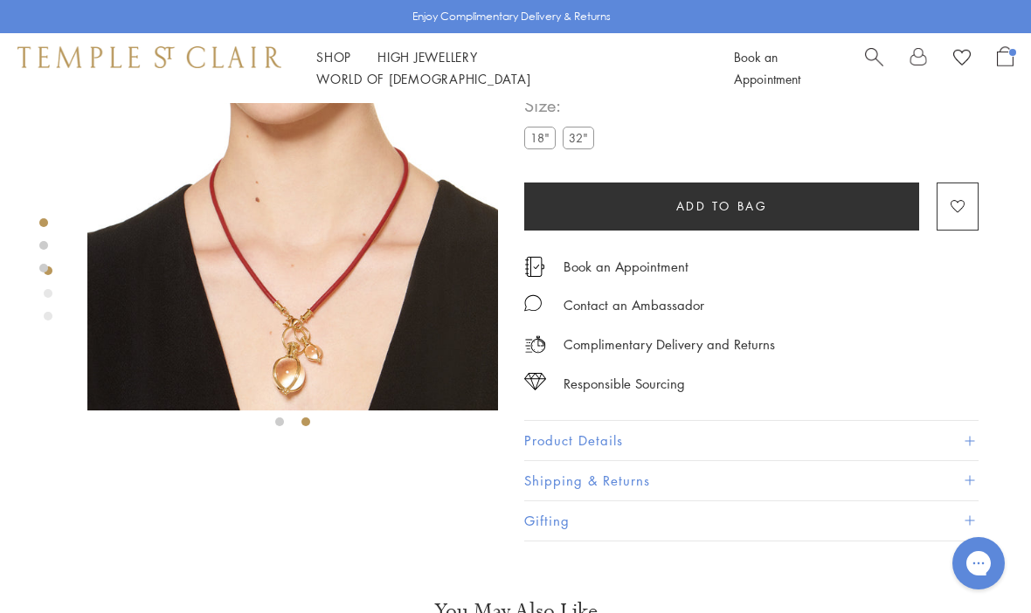
click at [179, 300] on img at bounding box center [292, 205] width 411 height 411
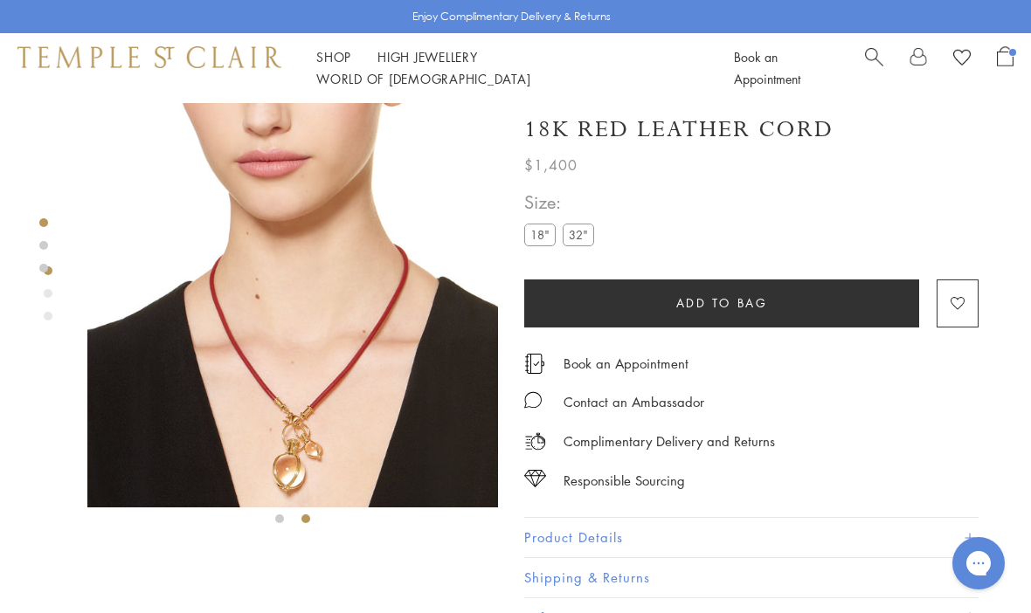
scroll to position [0, 0]
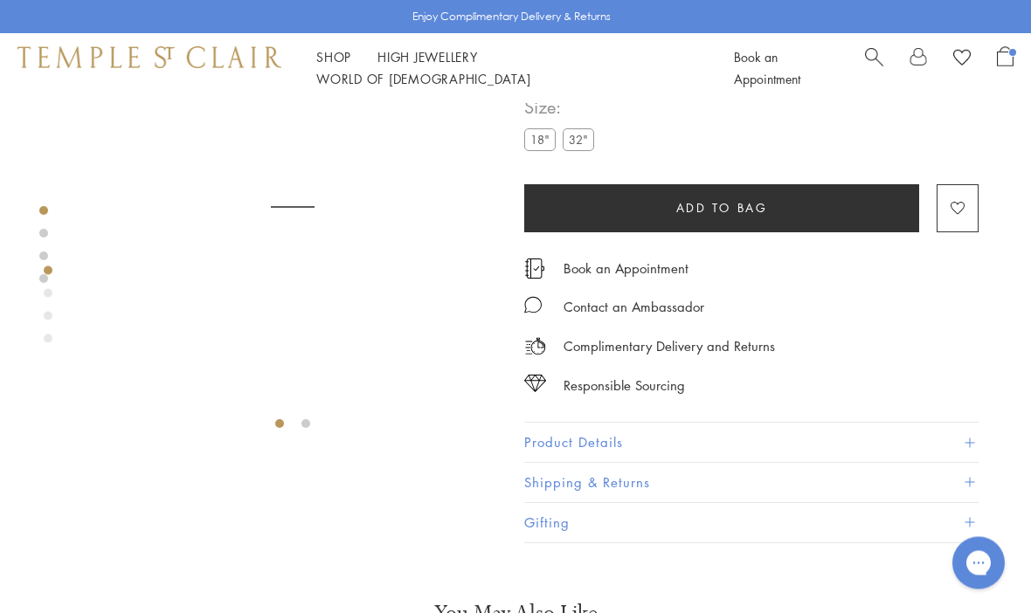
scroll to position [103, 0]
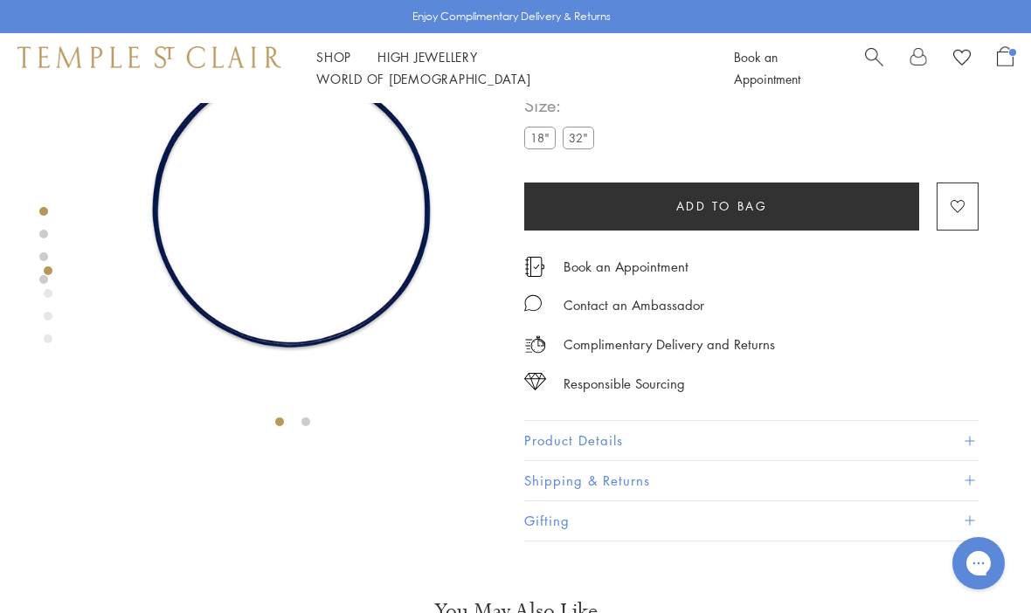
click at [310, 418] on li at bounding box center [305, 422] width 9 height 9
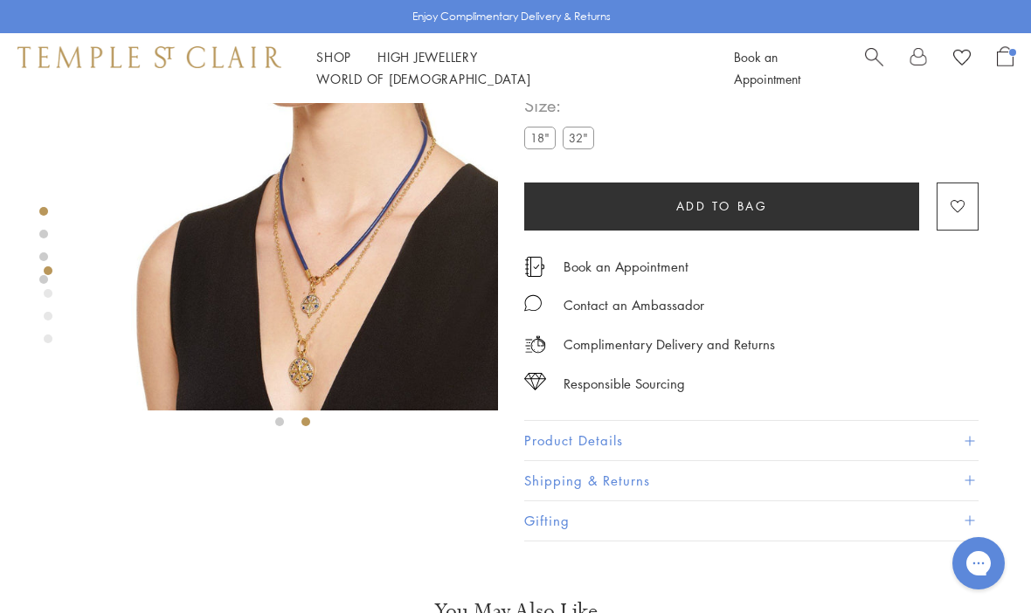
click at [372, 227] on img at bounding box center [292, 205] width 411 height 411
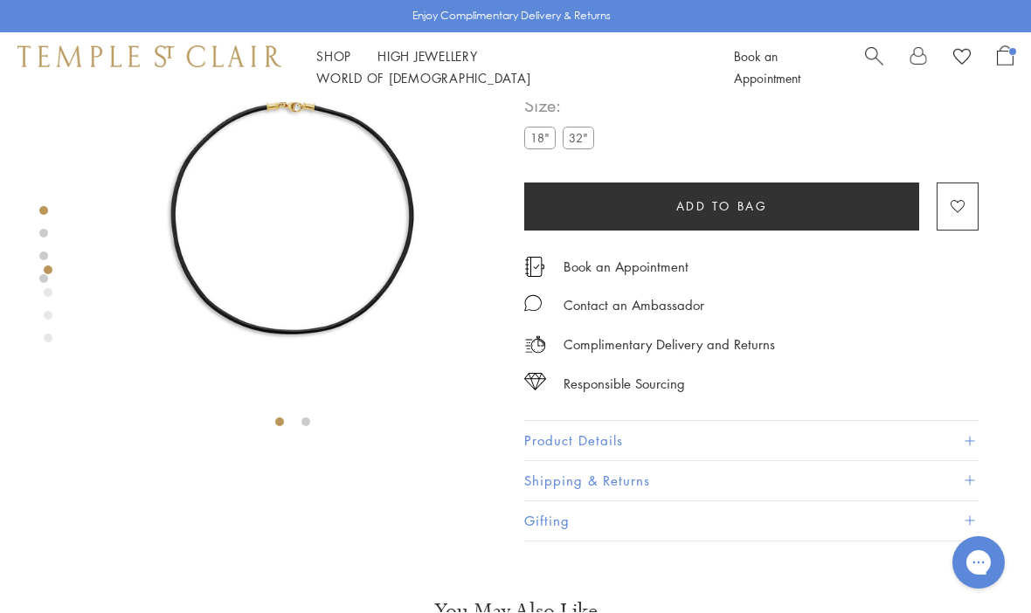
scroll to position [103, 0]
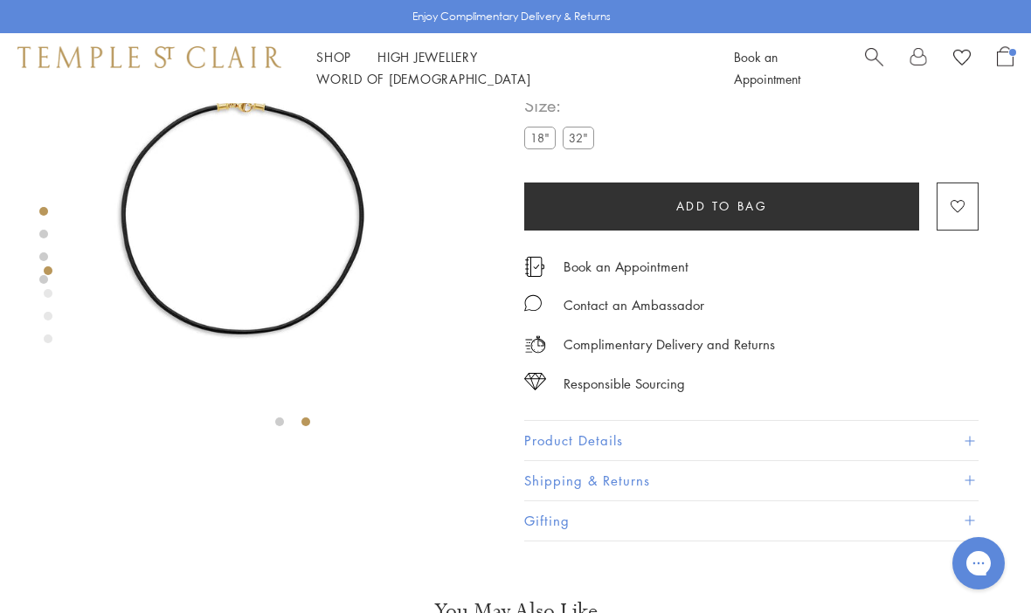
click at [310, 426] on li at bounding box center [305, 422] width 9 height 9
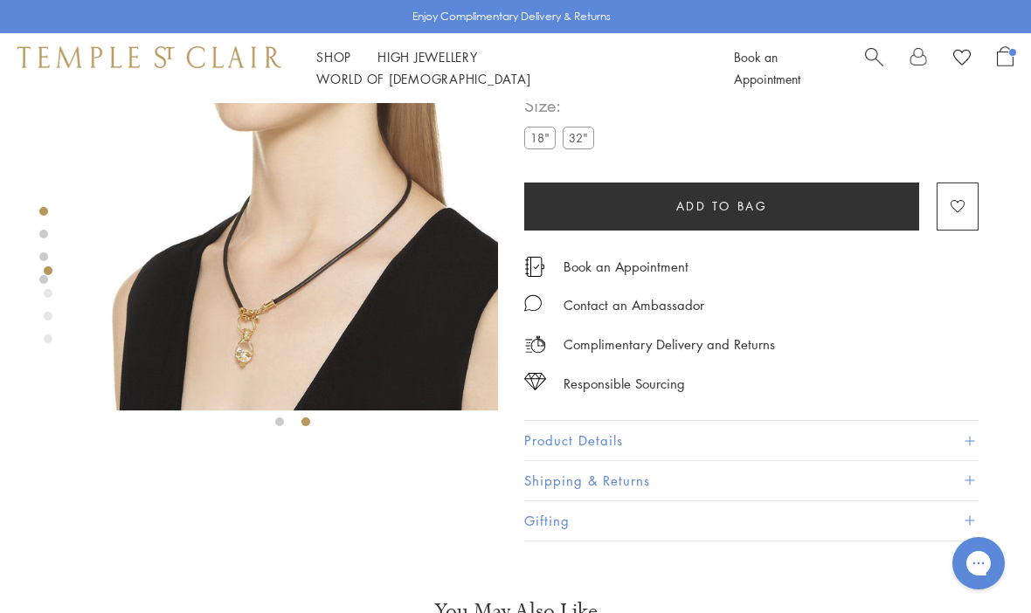
click at [323, 288] on img at bounding box center [292, 205] width 411 height 411
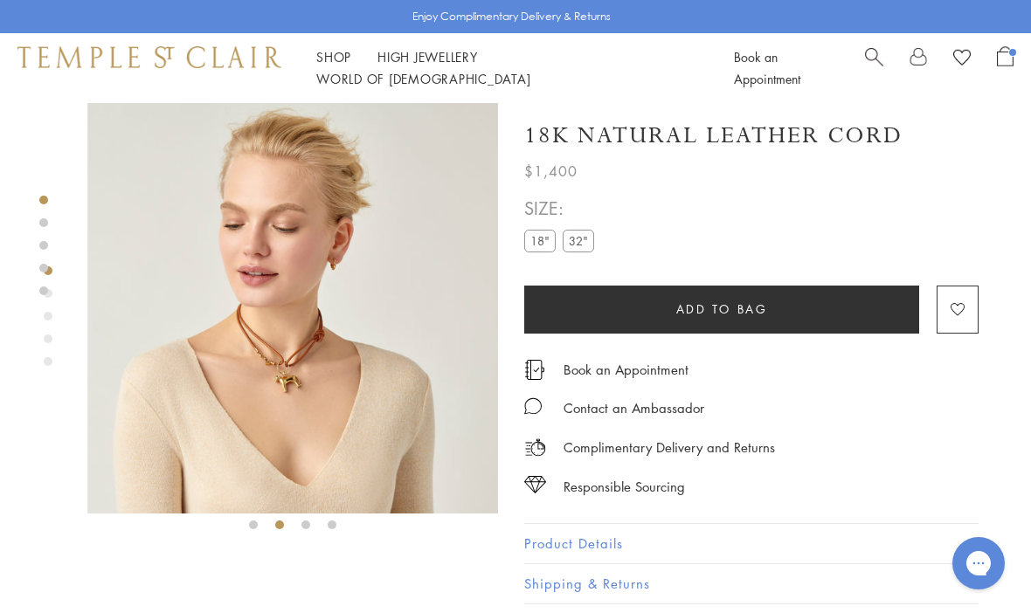
click at [271, 372] on img at bounding box center [292, 308] width 411 height 411
